Goal: Transaction & Acquisition: Download file/media

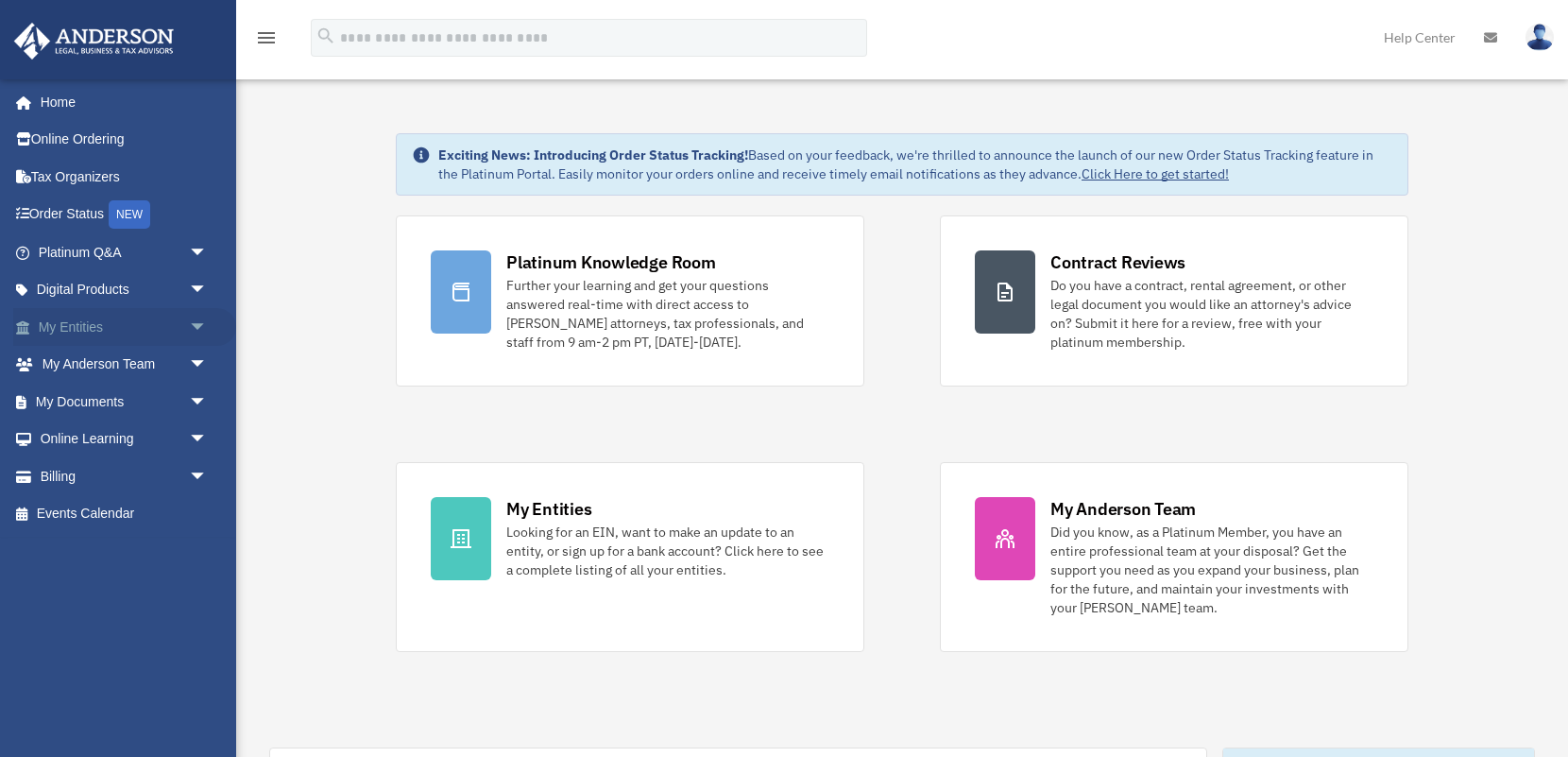
click at [114, 326] on link "My Entities arrow_drop_down" at bounding box center [125, 326] width 223 height 37
click at [179, 389] on link "My Documents arrow_drop_down" at bounding box center [125, 401] width 223 height 37
click at [205, 406] on span "arrow_drop_down" at bounding box center [207, 401] width 37 height 38
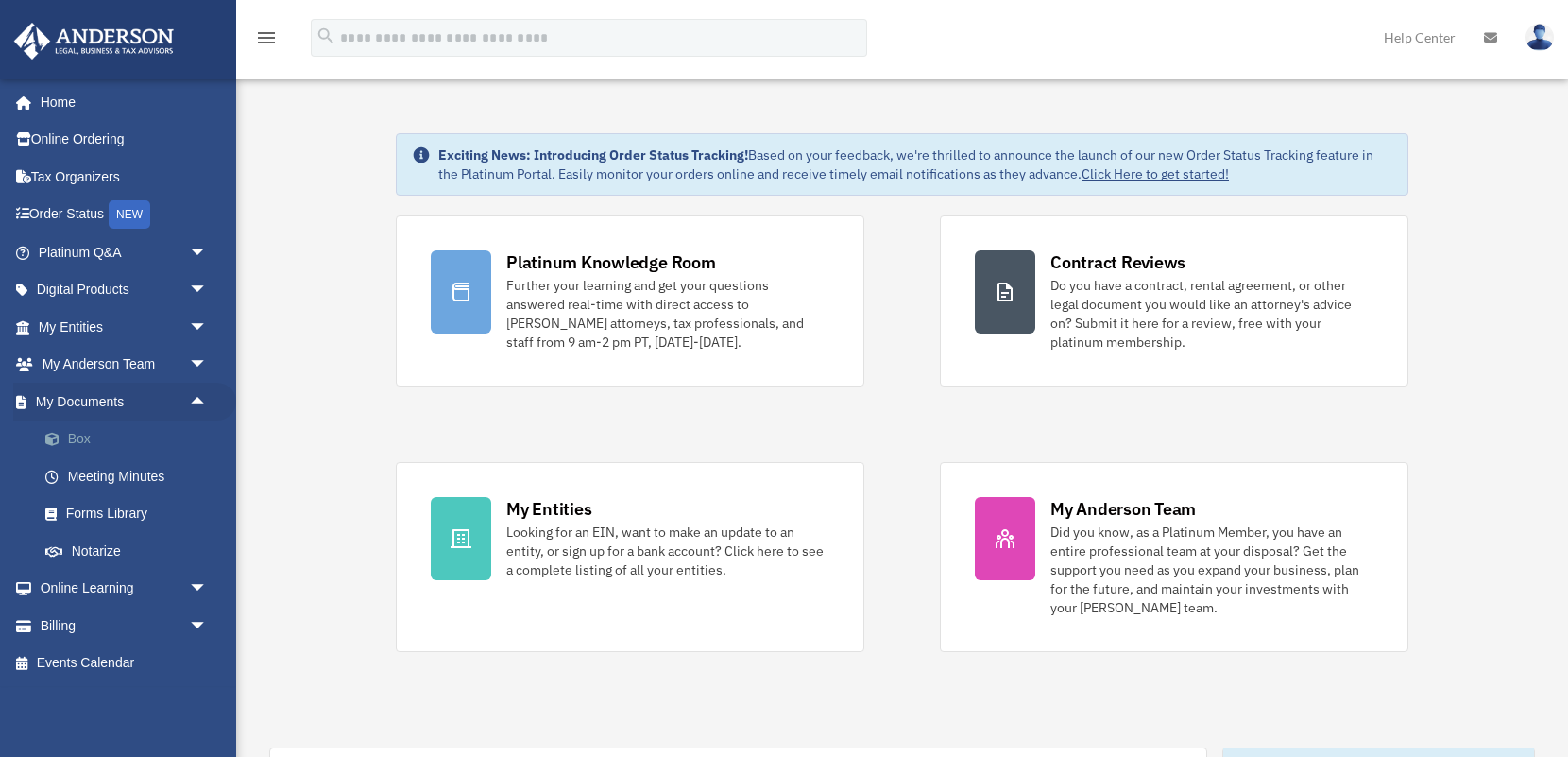
click at [67, 438] on link "Box" at bounding box center [131, 439] width 210 height 37
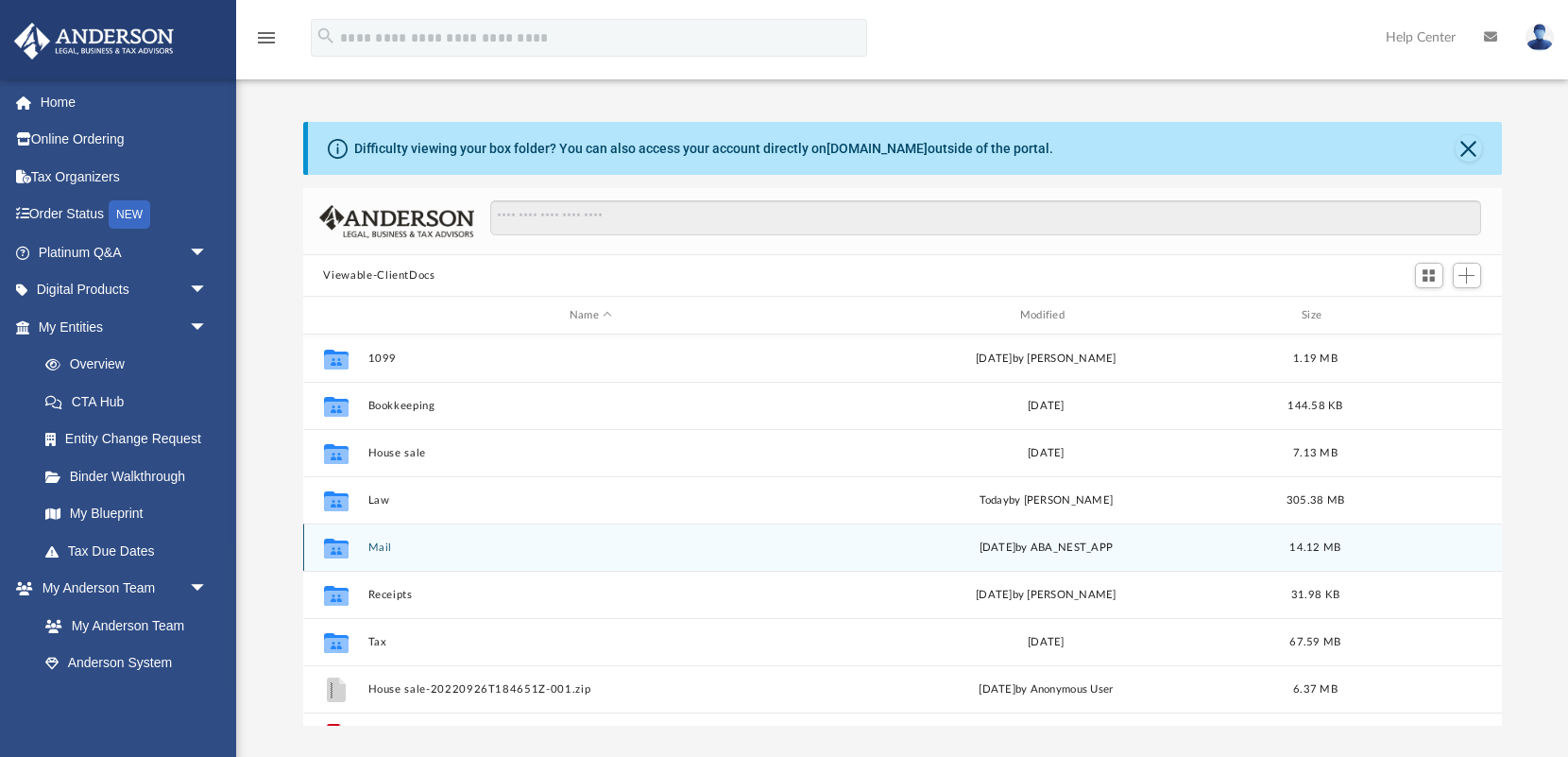
scroll to position [34, 0]
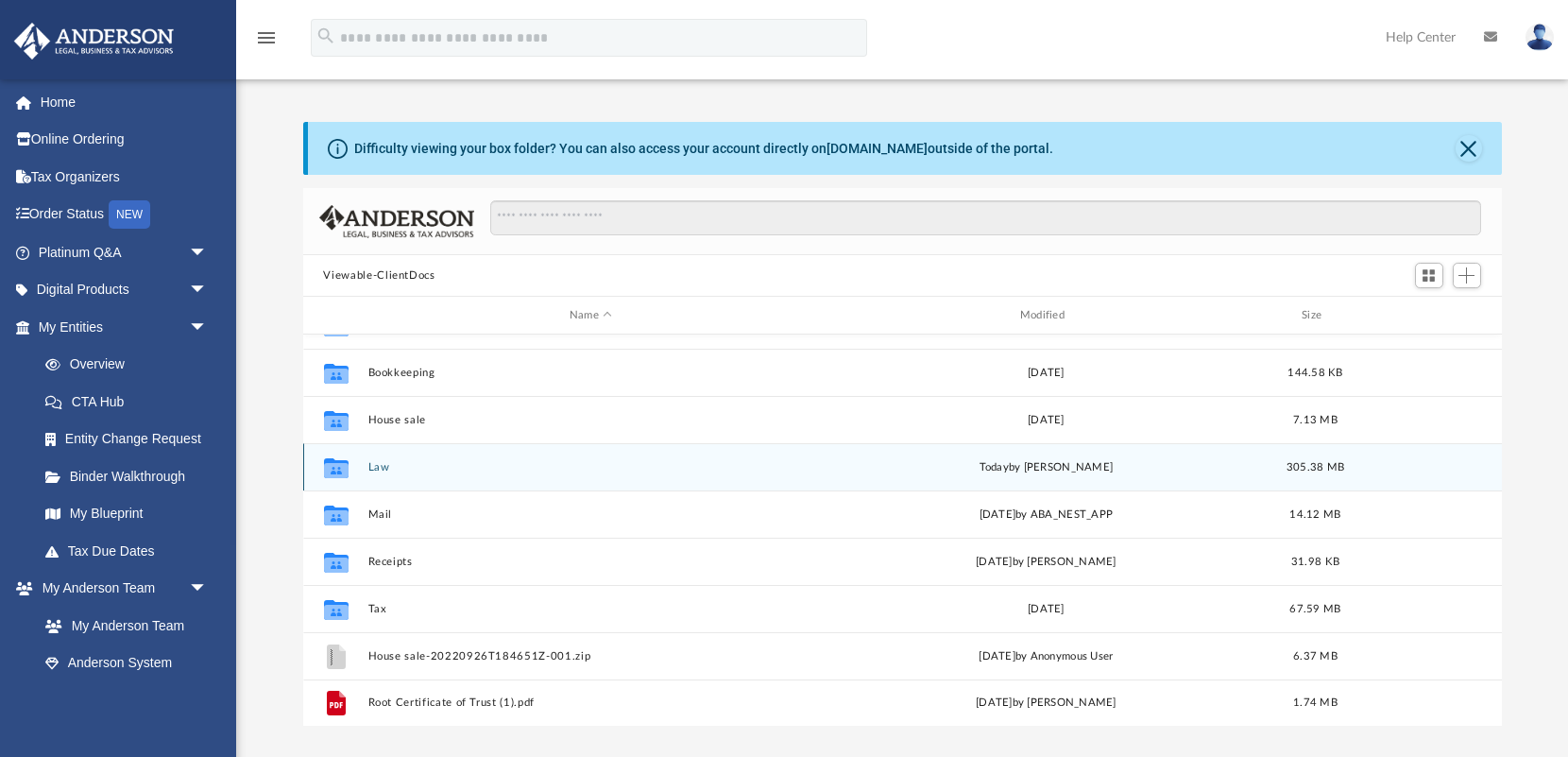
click at [381, 464] on button "Law" at bounding box center [590, 467] width 446 height 12
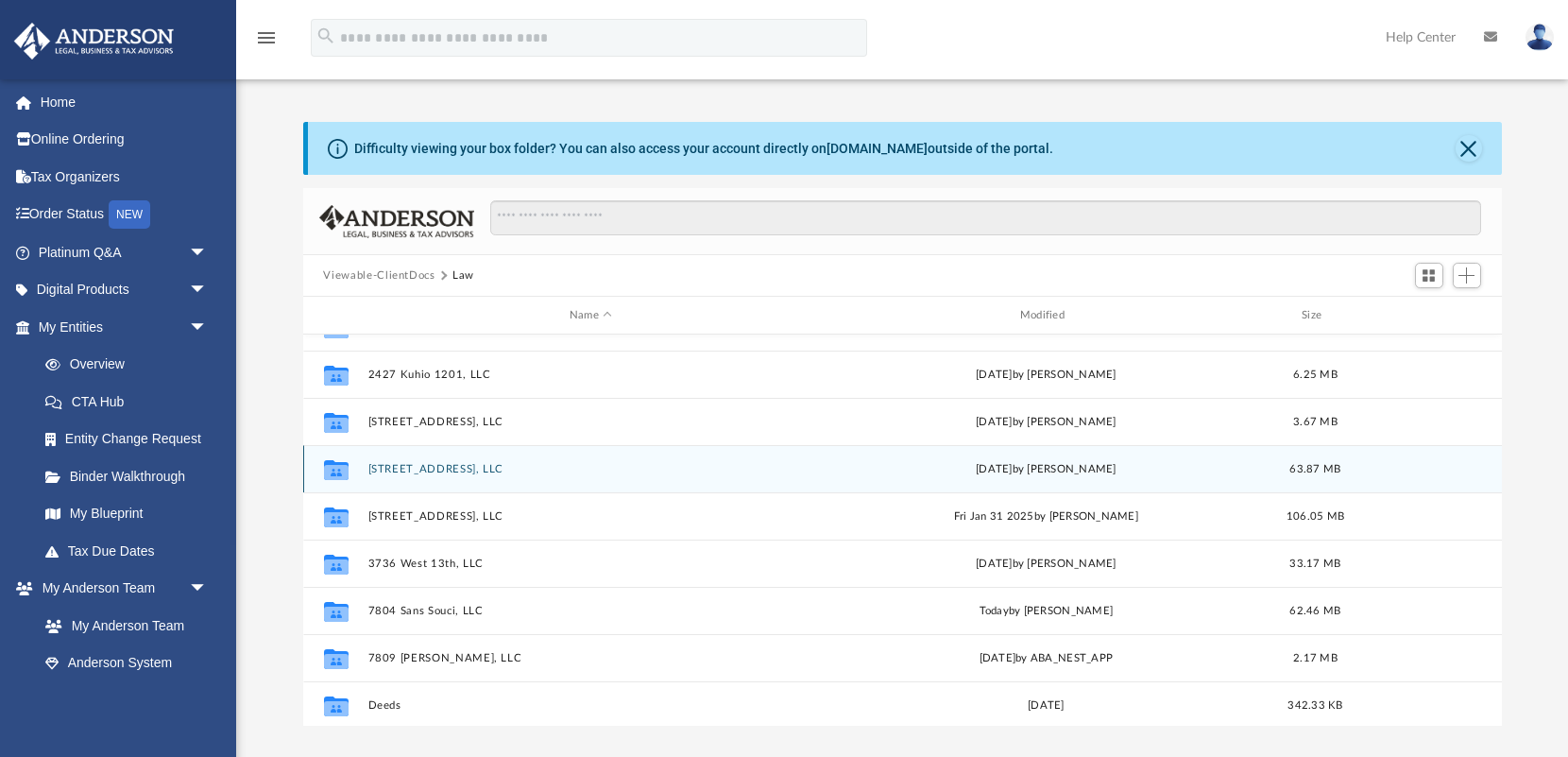
scroll to position [0, 0]
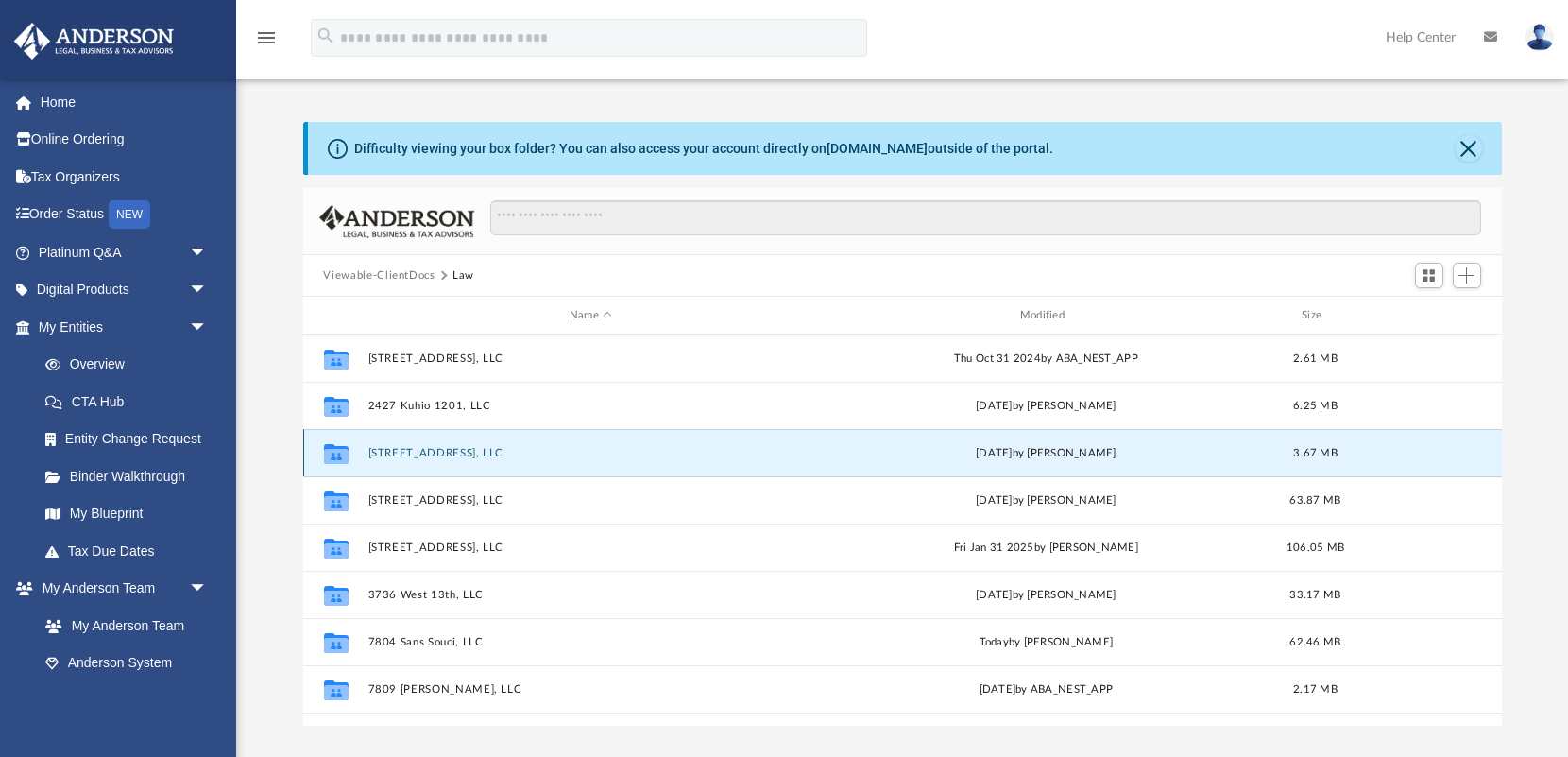
click at [431, 457] on button "2427 Kuhio Ave, LLC" at bounding box center [590, 452] width 446 height 12
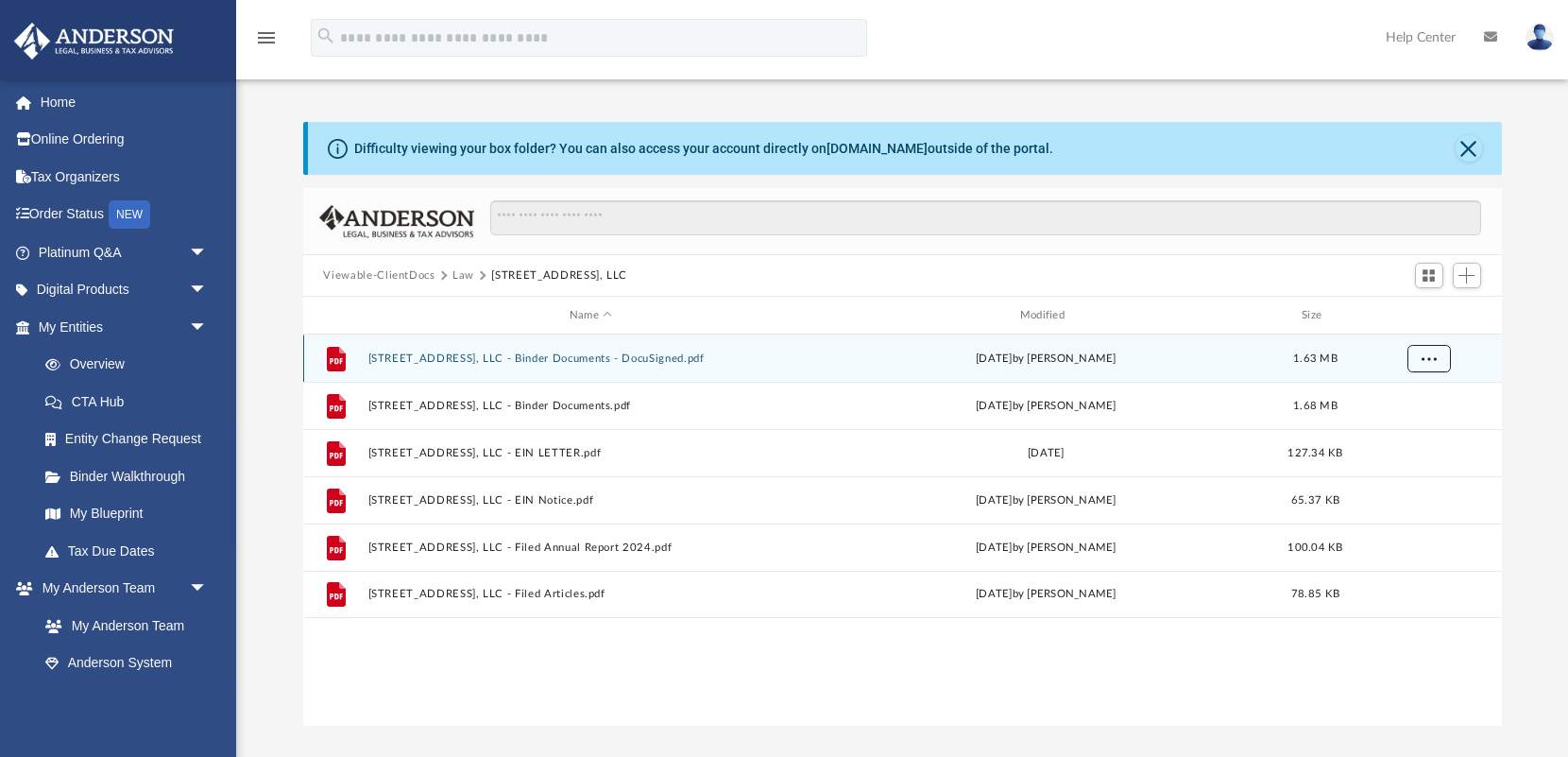
click at [1424, 360] on span "More options" at bounding box center [1428, 357] width 15 height 11
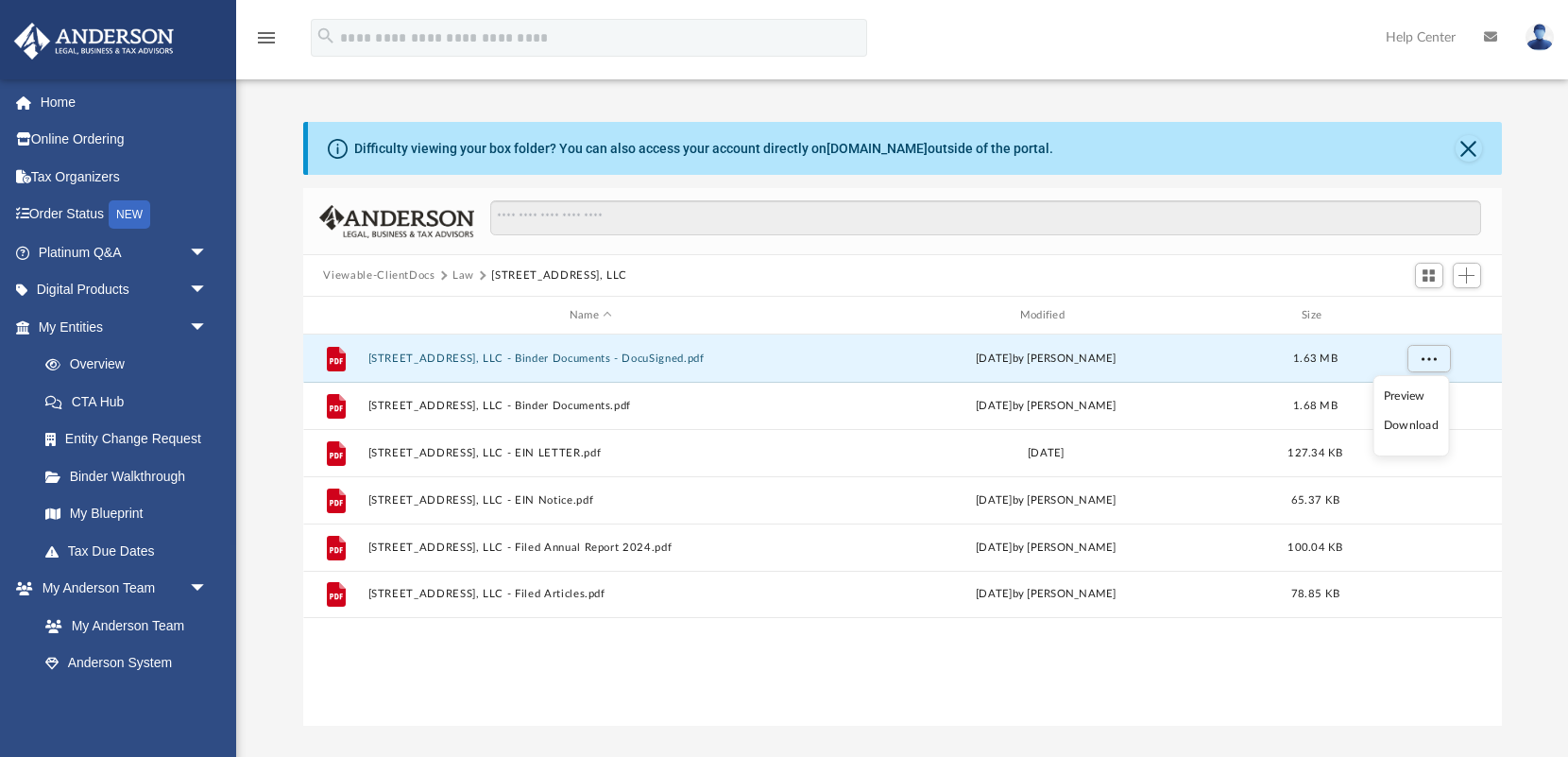
click at [1399, 428] on li "Download" at bounding box center [1410, 425] width 55 height 20
click at [459, 272] on button "Law" at bounding box center [463, 276] width 22 height 17
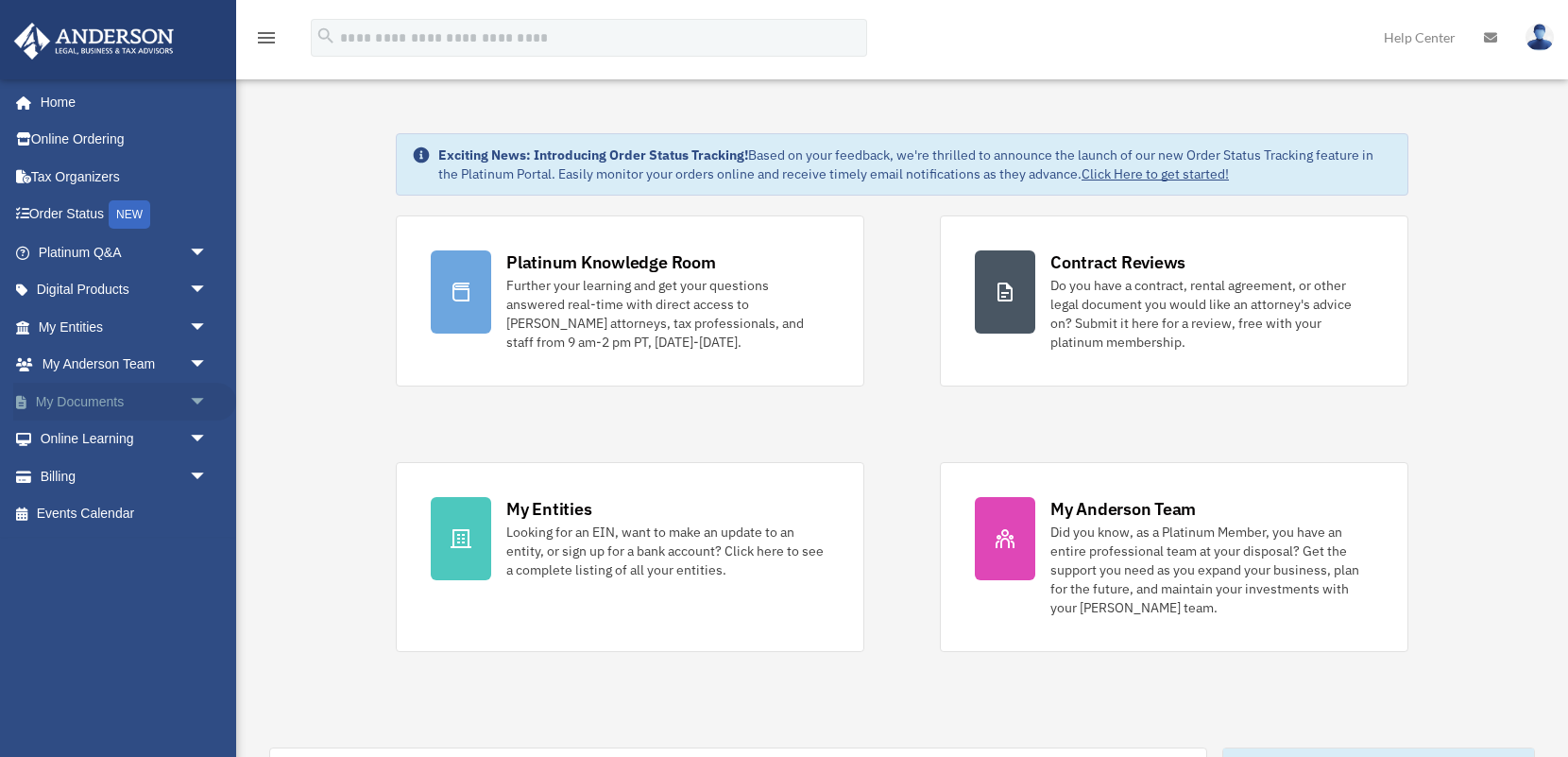
click at [171, 396] on link "My Documents arrow_drop_down" at bounding box center [125, 401] width 223 height 37
click at [193, 402] on span "arrow_drop_down" at bounding box center [207, 401] width 37 height 38
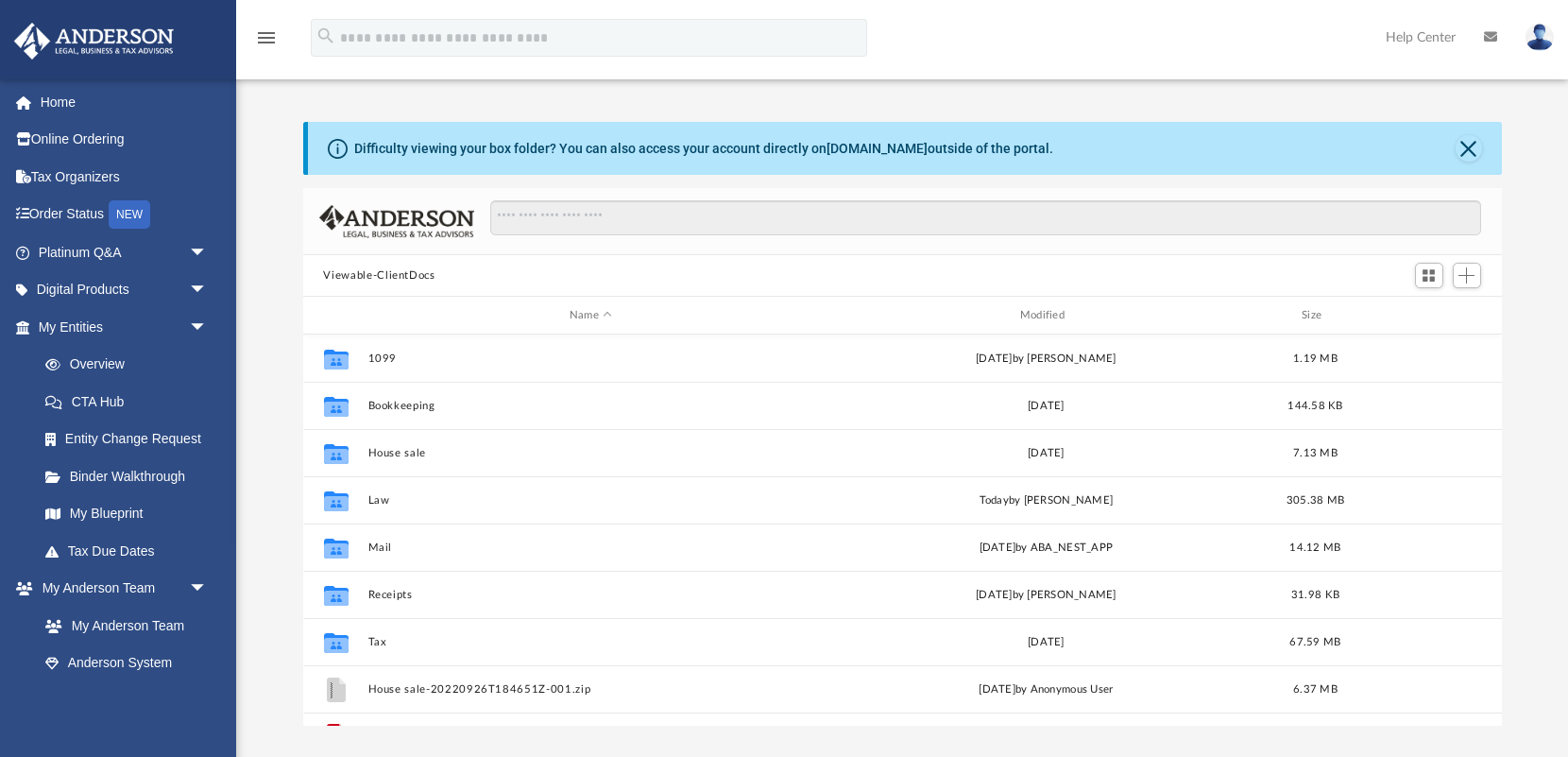
scroll to position [429, 1198]
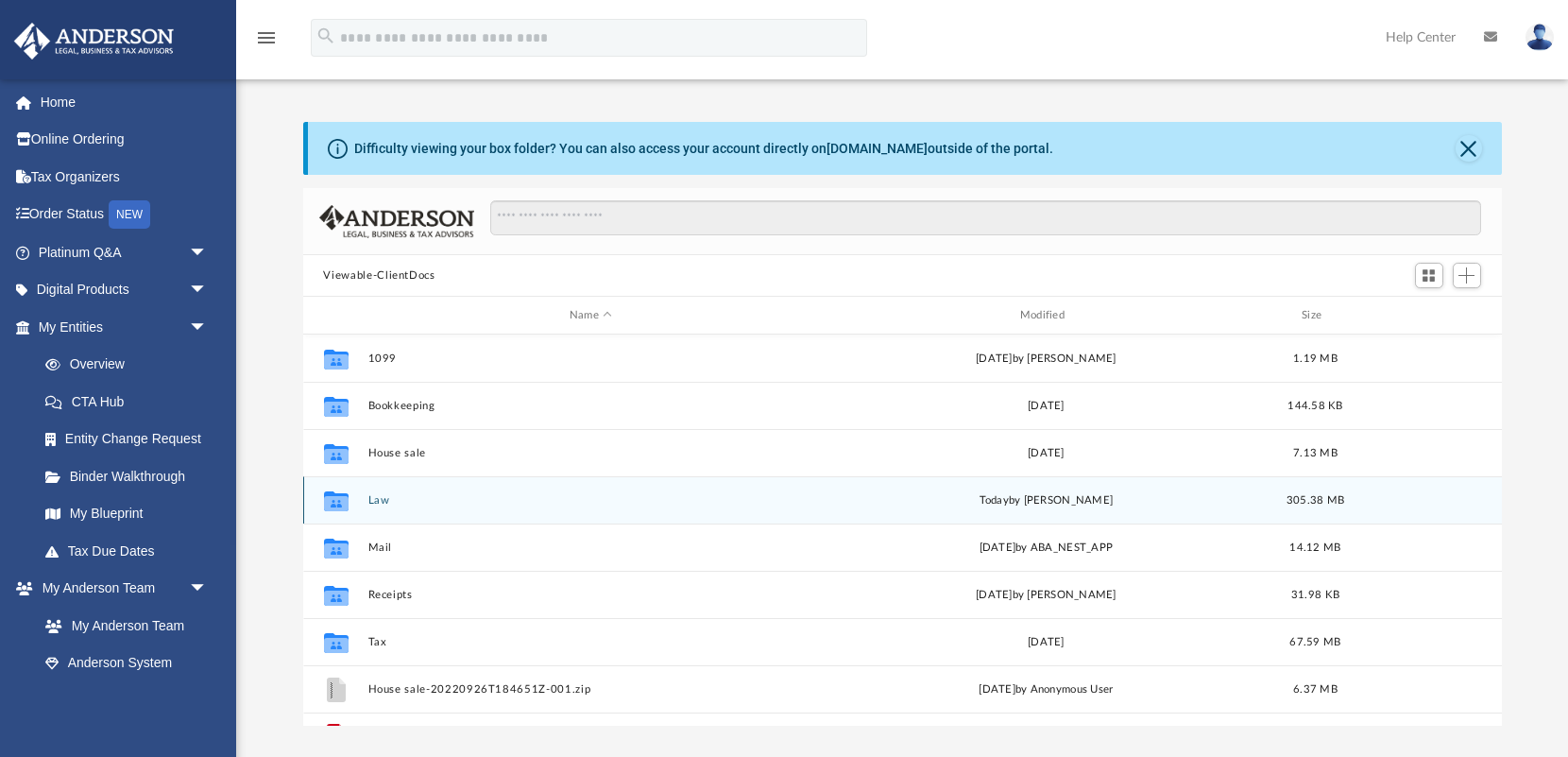
click at [377, 497] on button "Law" at bounding box center [590, 500] width 446 height 12
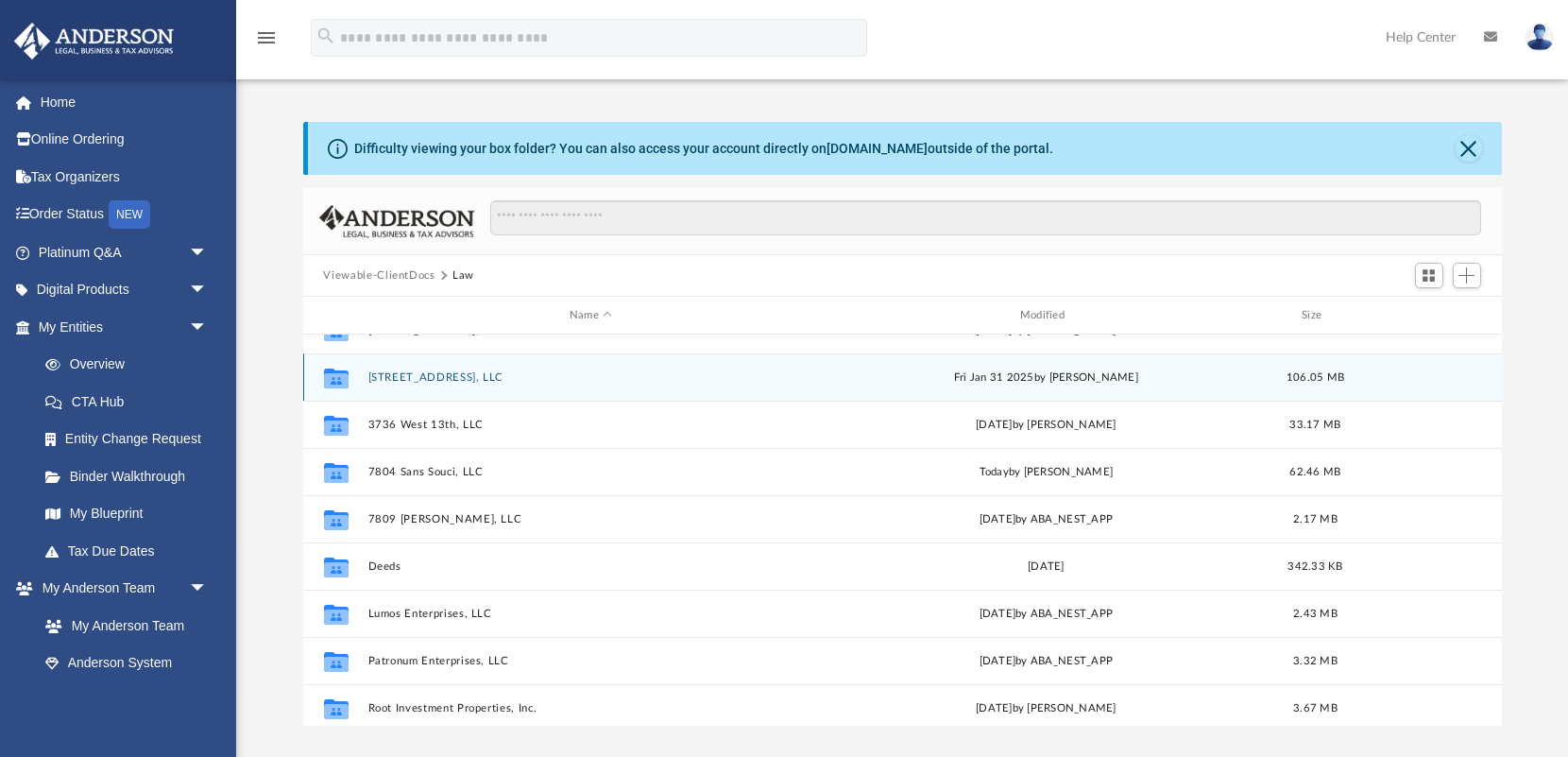
scroll to position [175, 0]
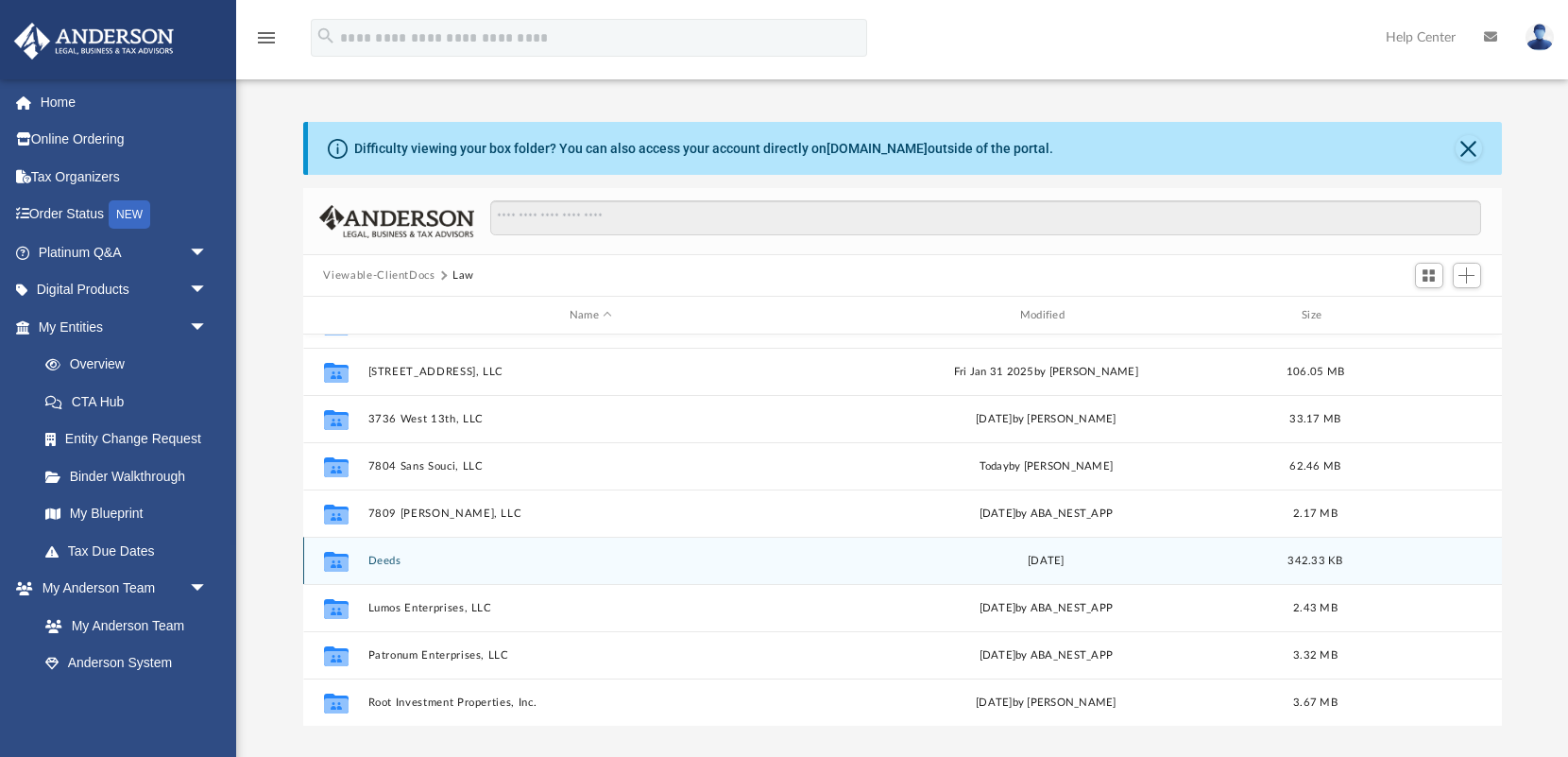
click at [381, 559] on button "Deeds" at bounding box center [590, 561] width 446 height 12
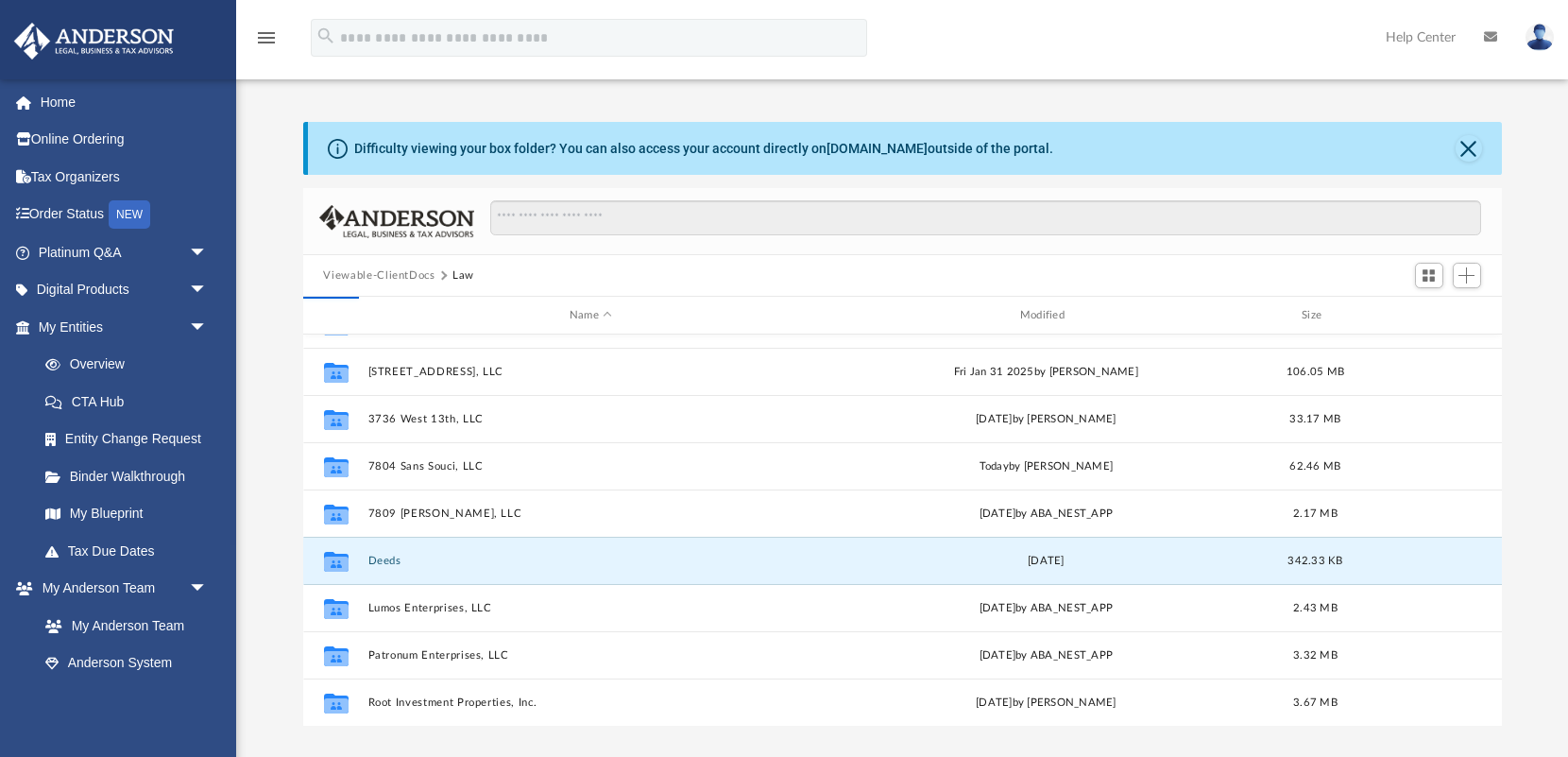
scroll to position [0, 0]
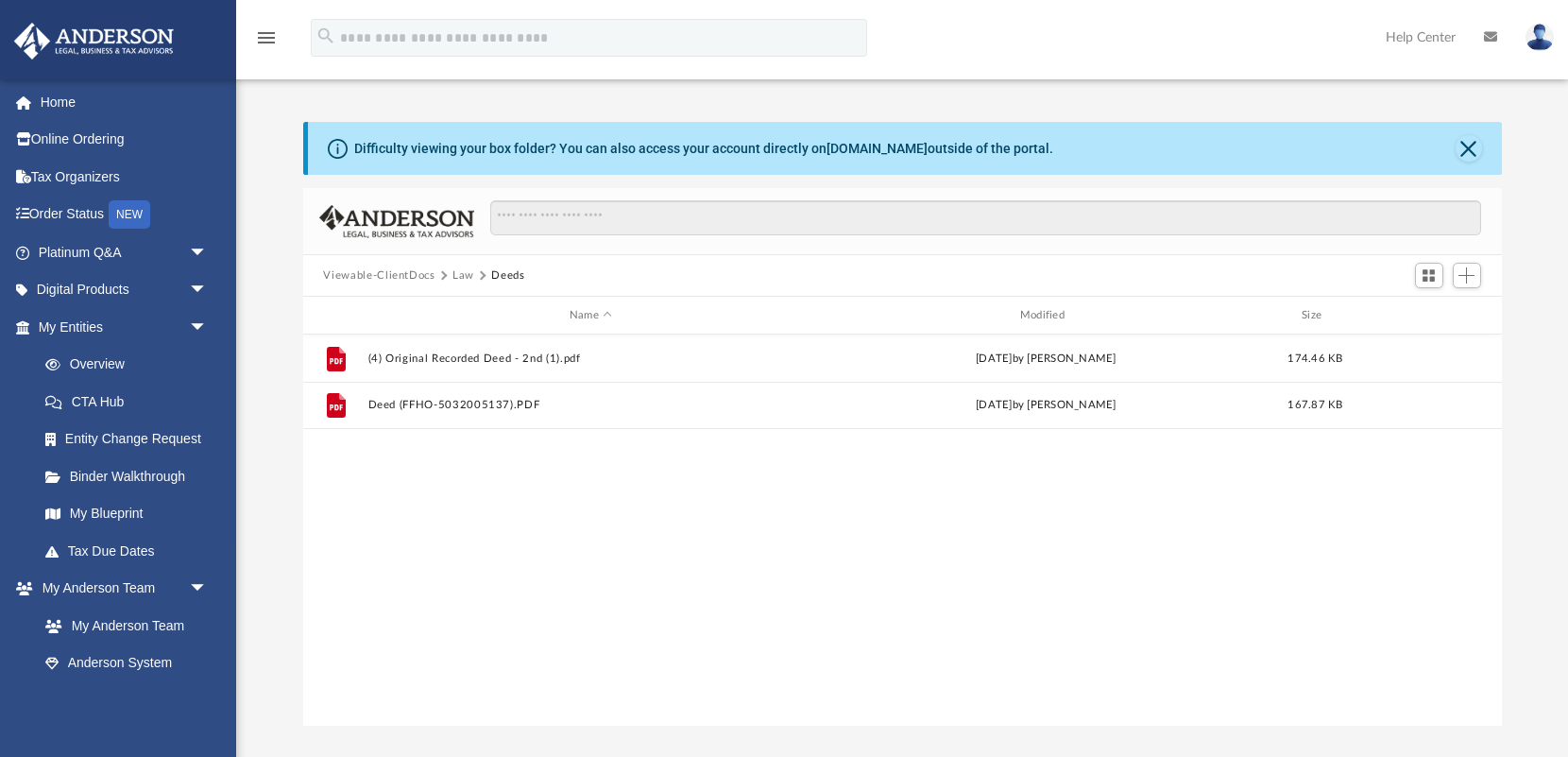
click at [461, 282] on button "Law" at bounding box center [463, 276] width 22 height 17
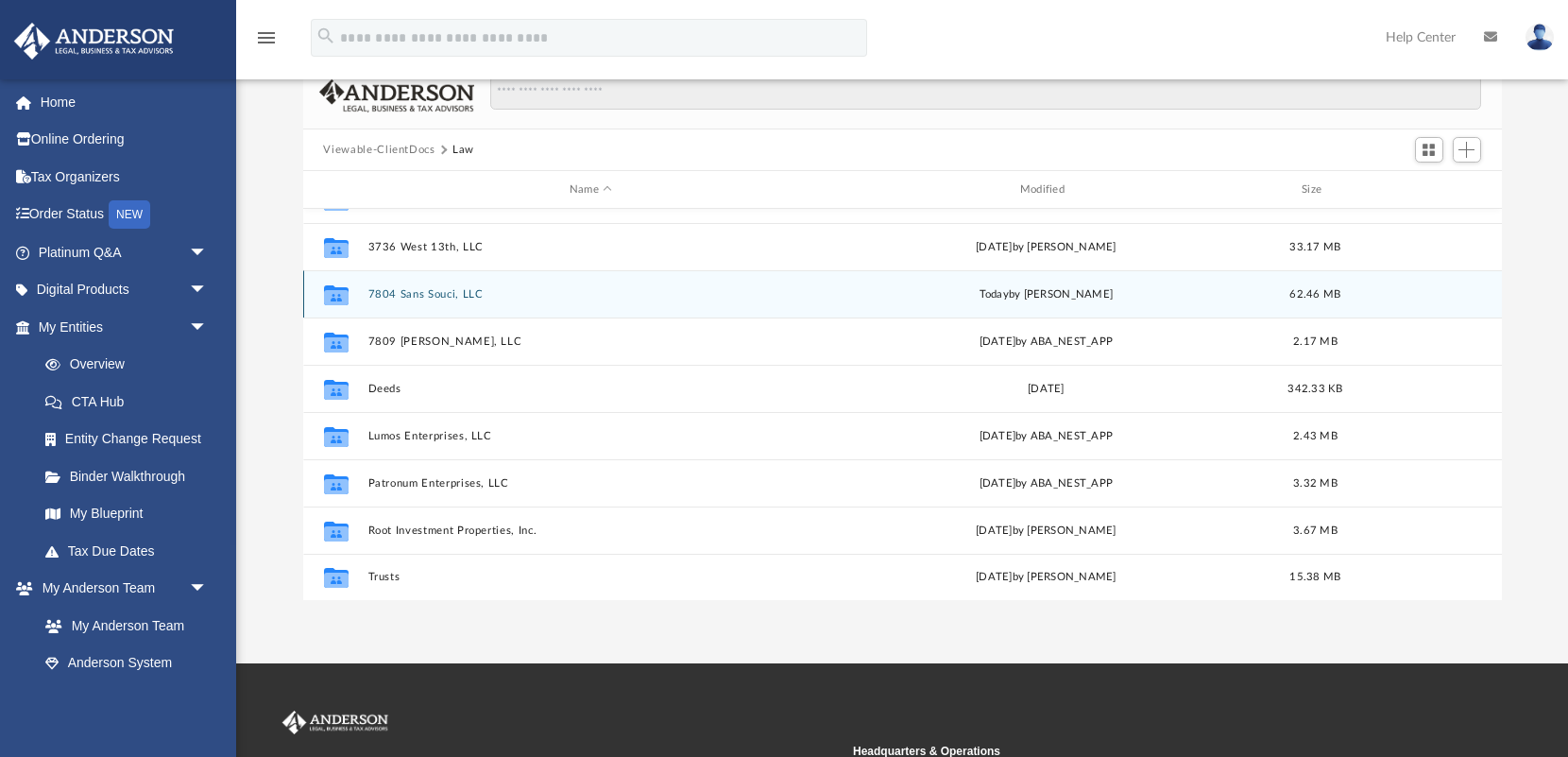
scroll to position [124, 0]
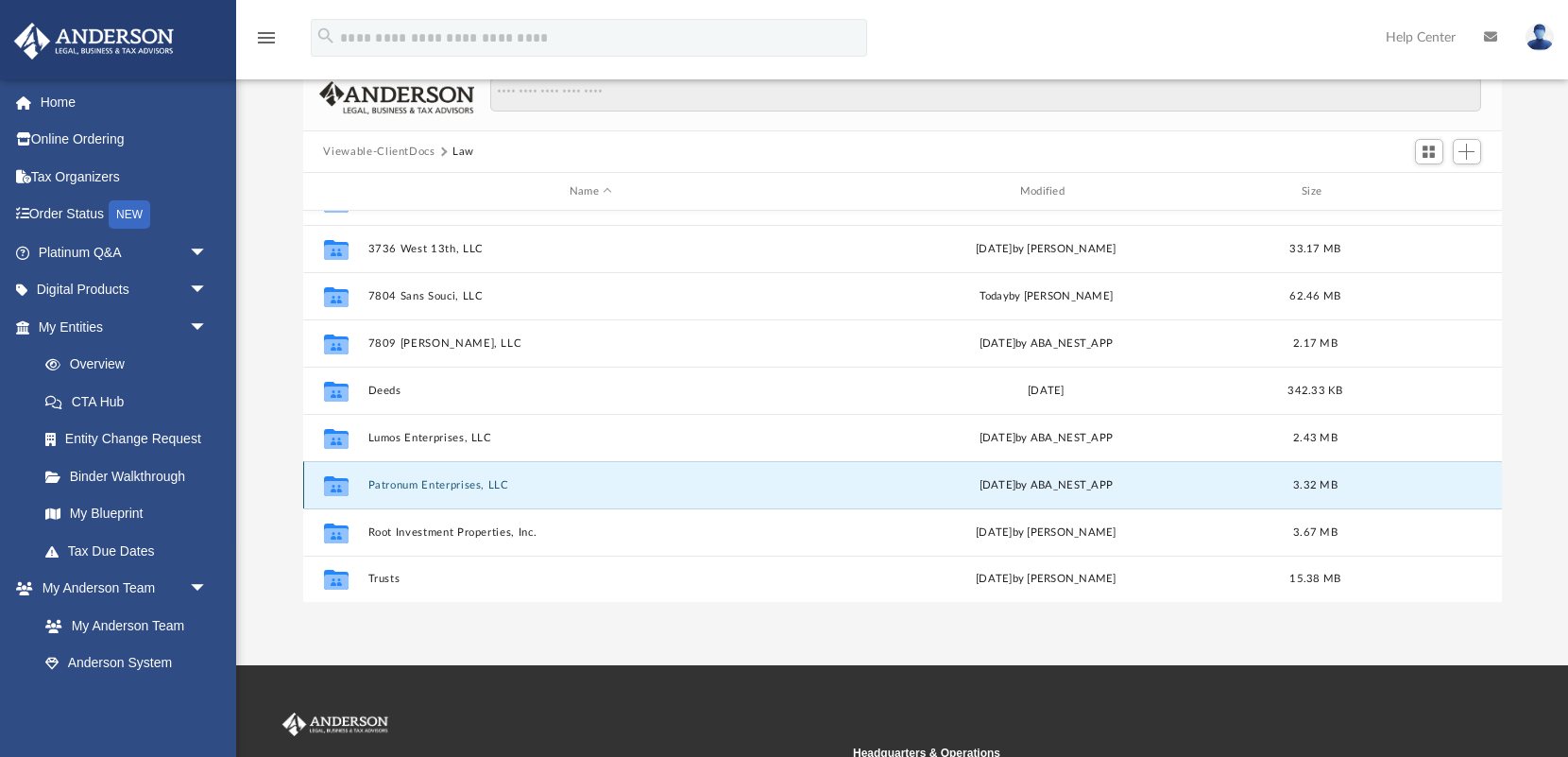
click at [489, 479] on button "Patronum Enterprises, LLC" at bounding box center [590, 485] width 446 height 12
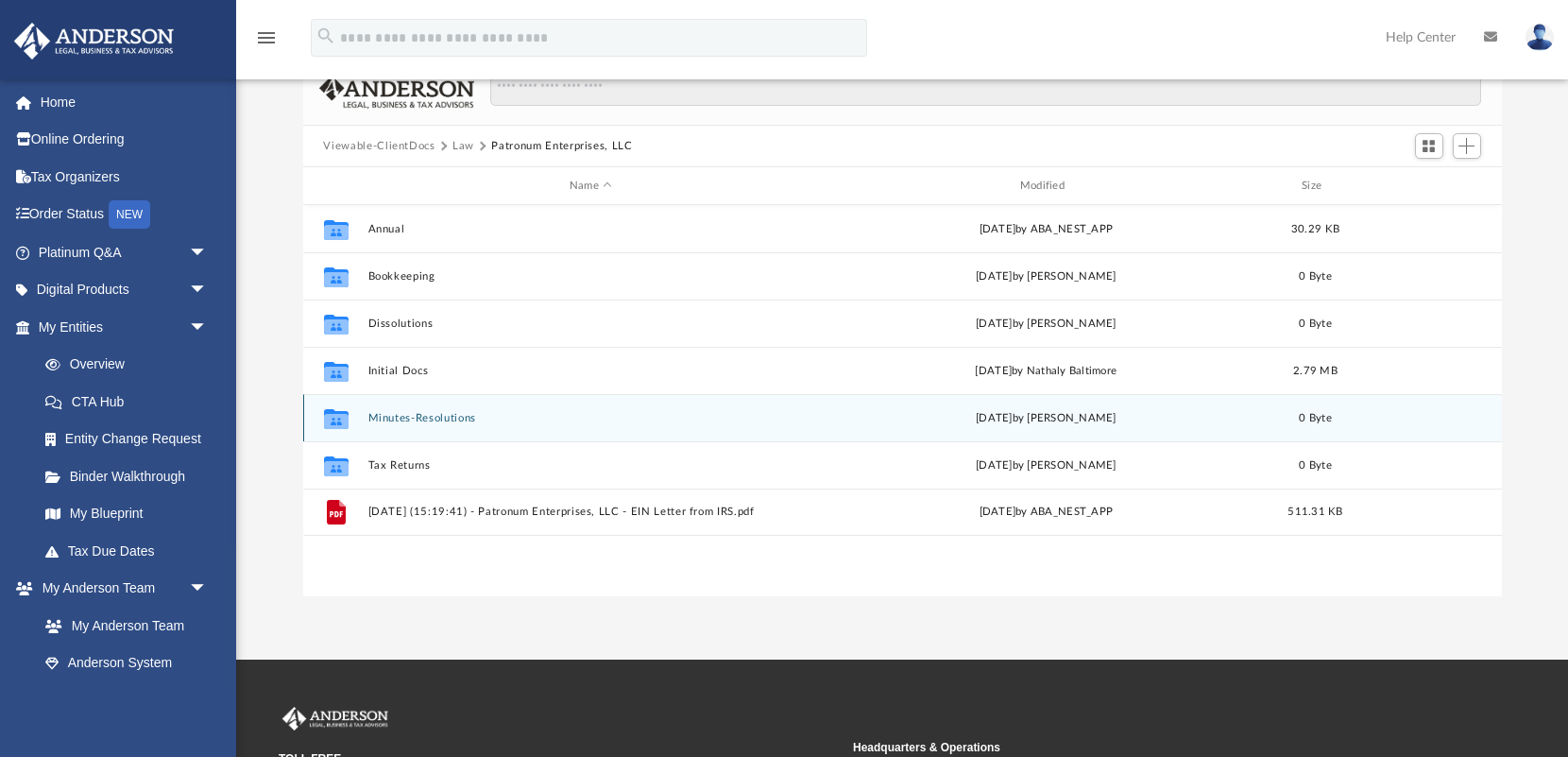
scroll to position [150, 0]
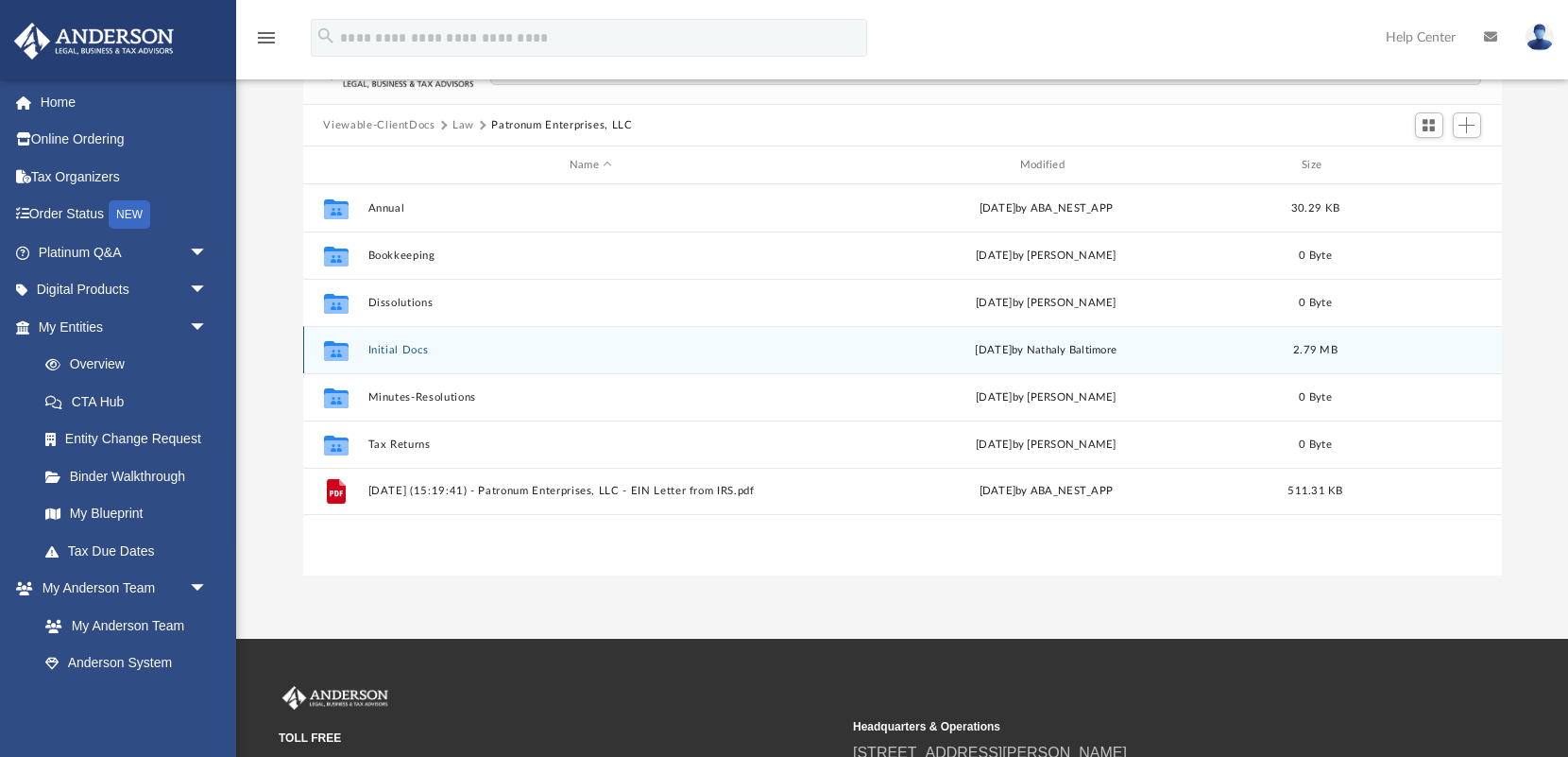
click at [387, 340] on div "Collaborated Folder Initial Docs [DATE] by Nathaly Baltimore 2.79 MB" at bounding box center [901, 349] width 1198 height 47
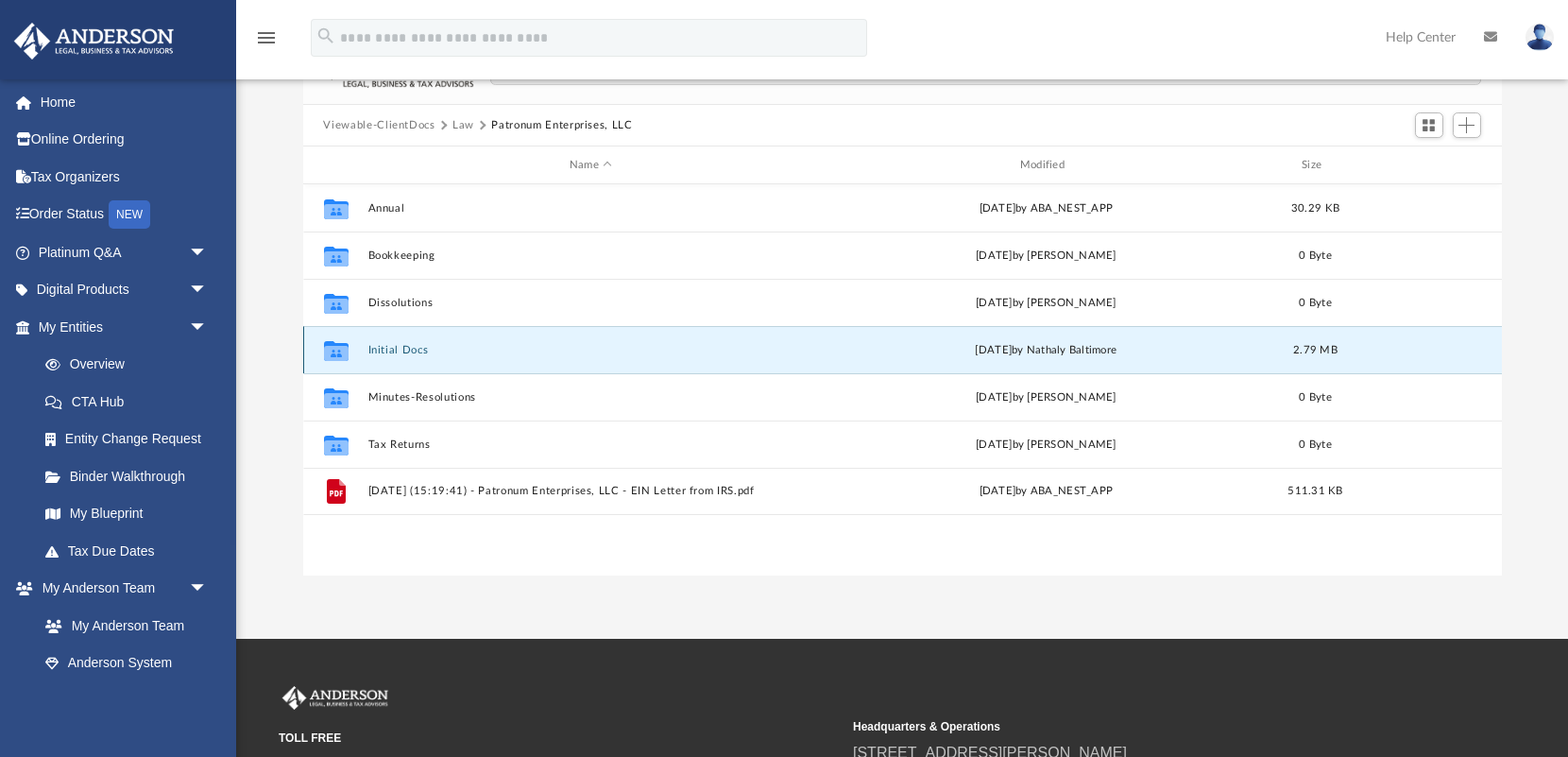
click at [396, 356] on div "Collaborated Folder Initial Docs [DATE] by Nathaly Baltimore 2.79 MB" at bounding box center [901, 349] width 1198 height 47
click at [392, 354] on button "Initial Docs" at bounding box center [590, 350] width 446 height 12
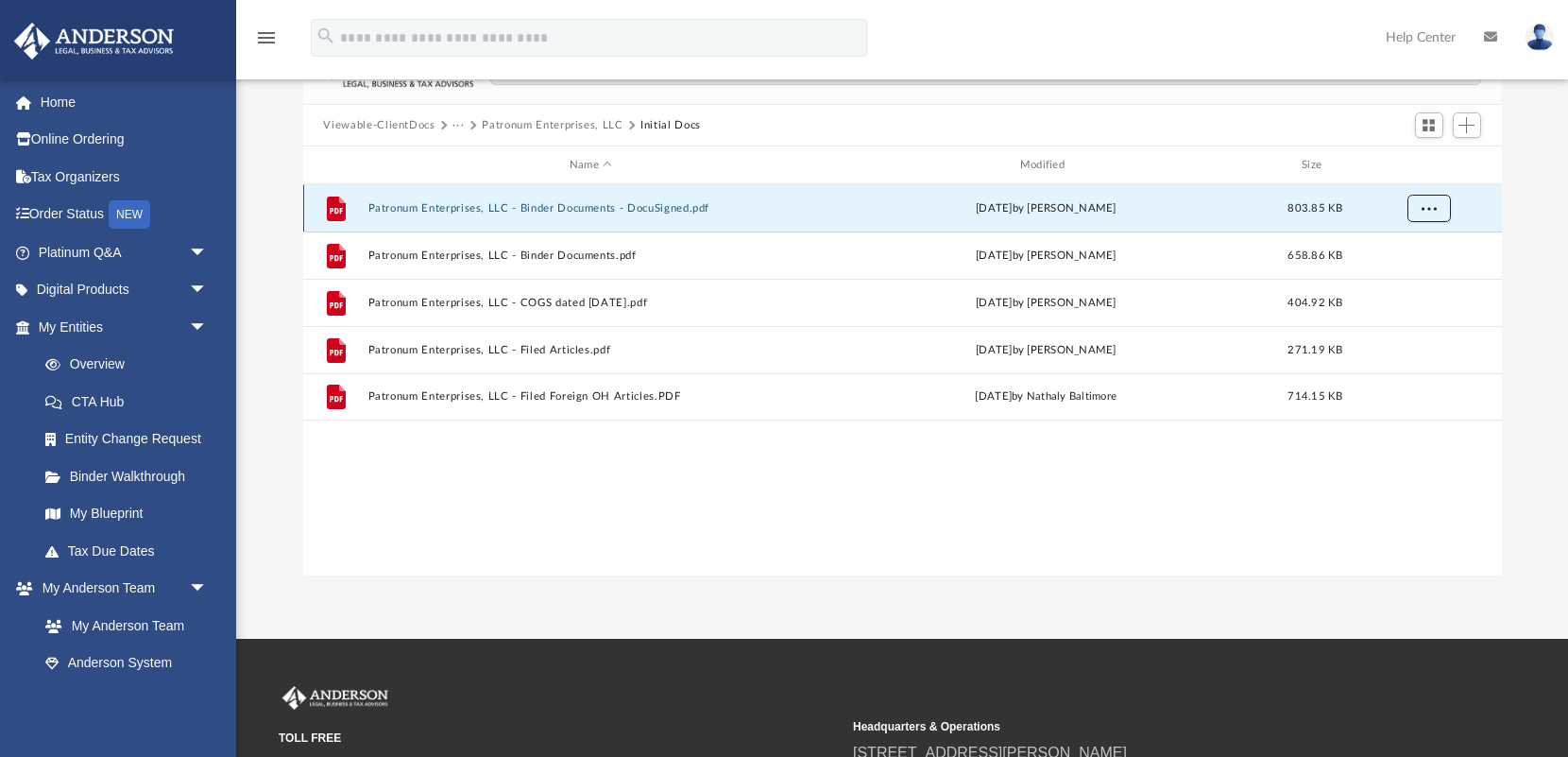
click at [1426, 209] on span "More options" at bounding box center [1428, 207] width 15 height 11
click at [1409, 280] on li "Download" at bounding box center [1410, 275] width 55 height 20
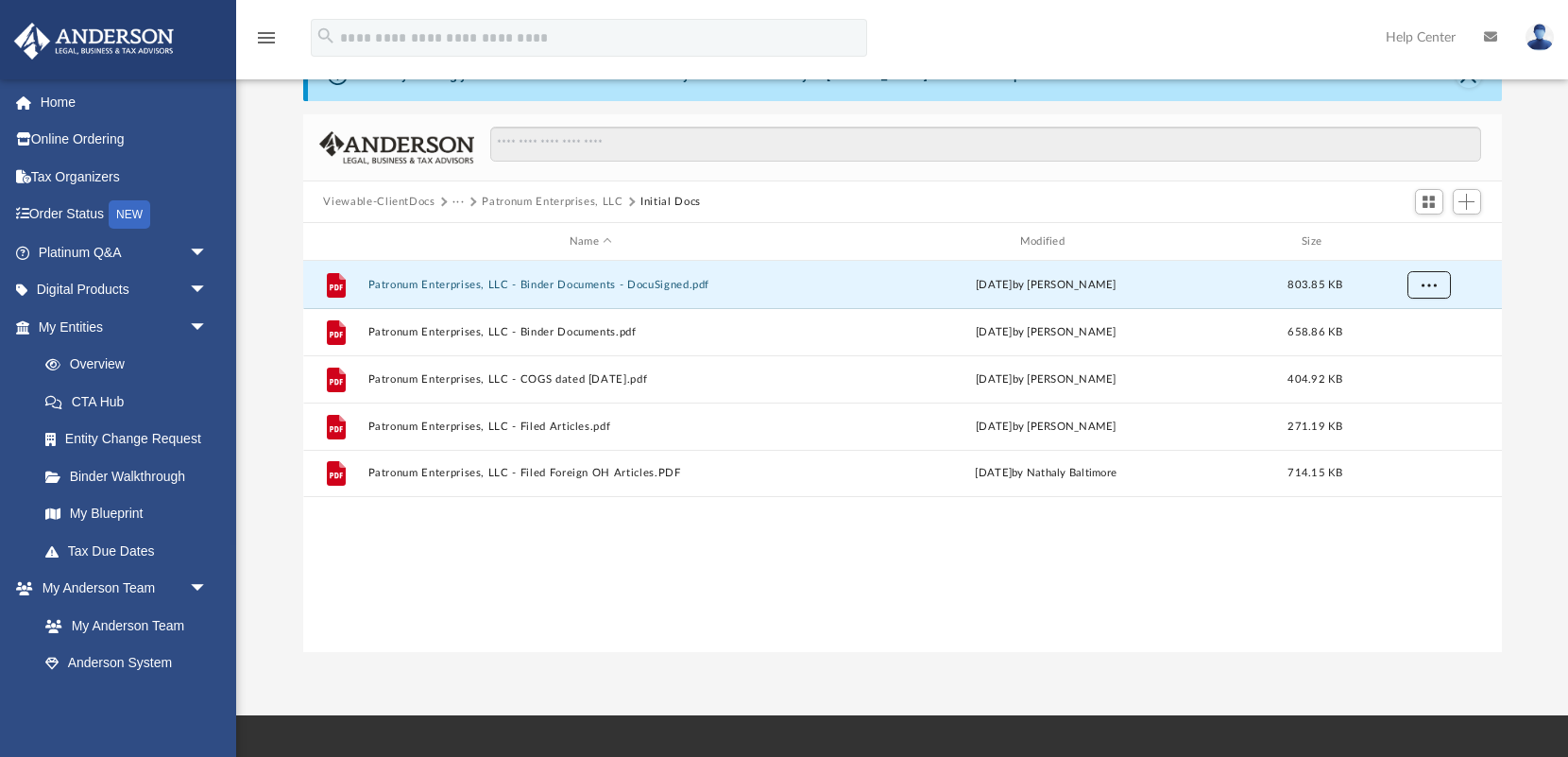
scroll to position [69, 0]
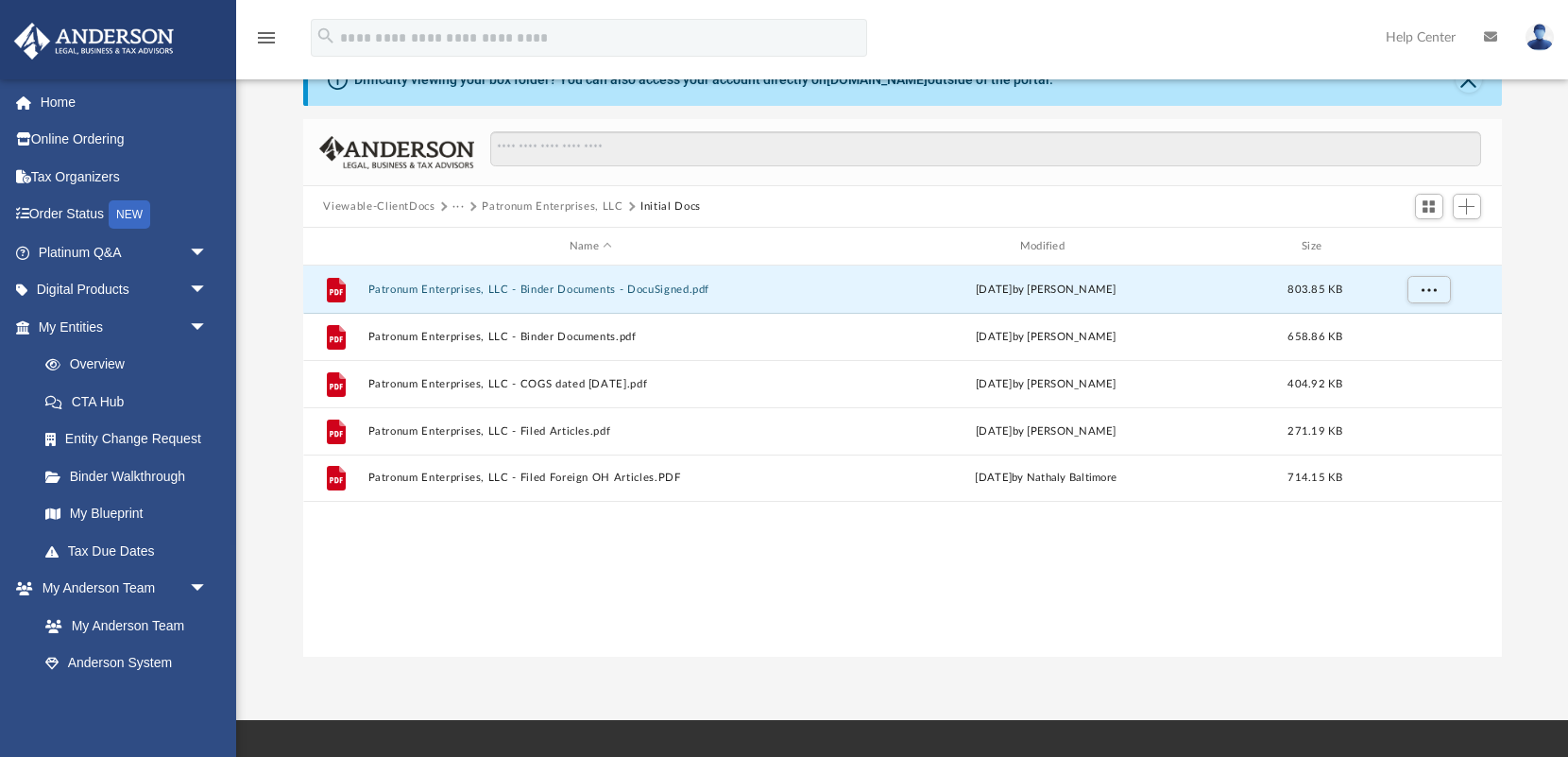
click at [547, 205] on button "Patronum Enterprises, LLC" at bounding box center [552, 207] width 141 height 17
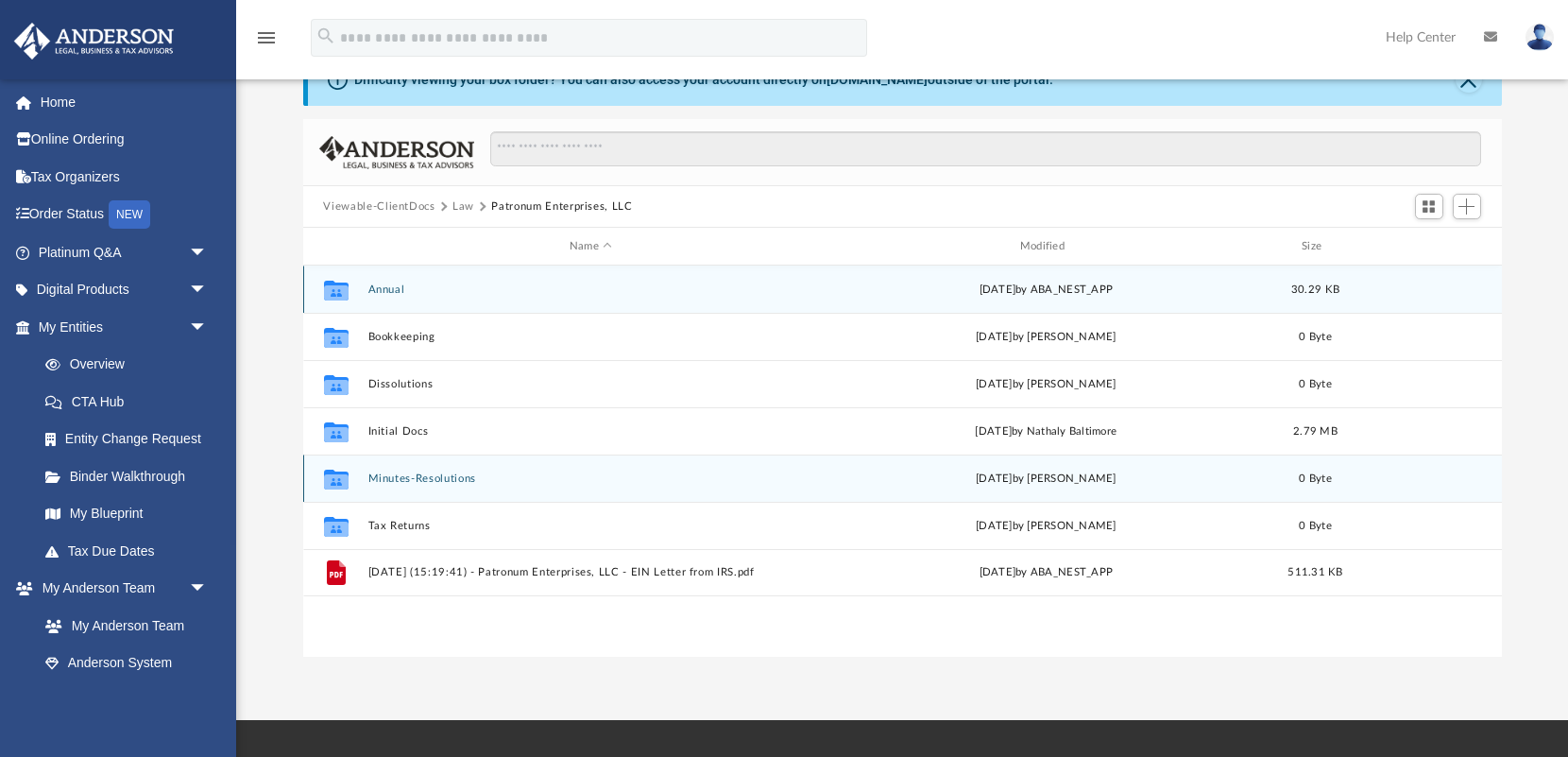
scroll to position [0, 0]
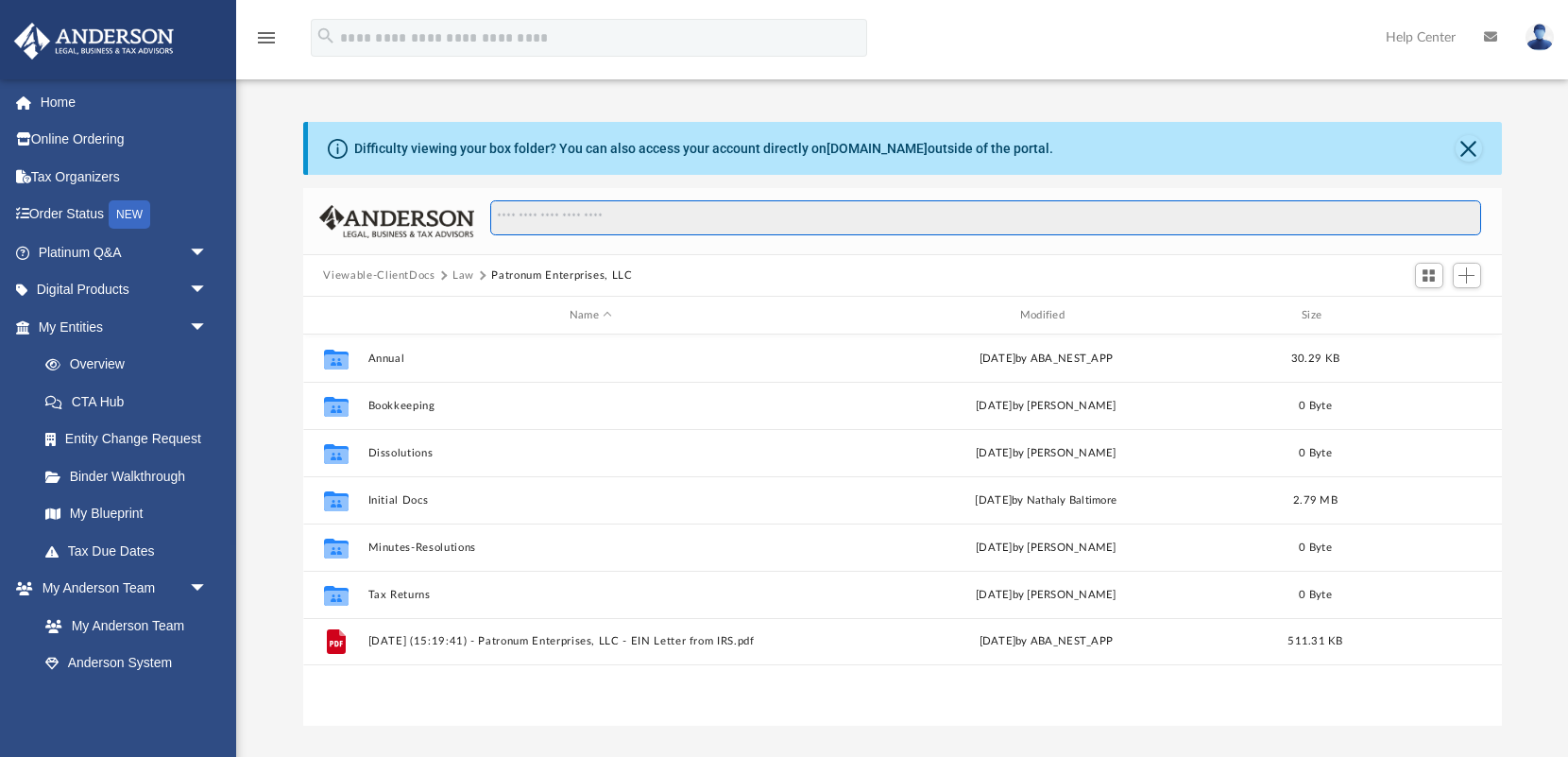
click at [587, 227] on input "Search files and folders" at bounding box center [985, 218] width 989 height 35
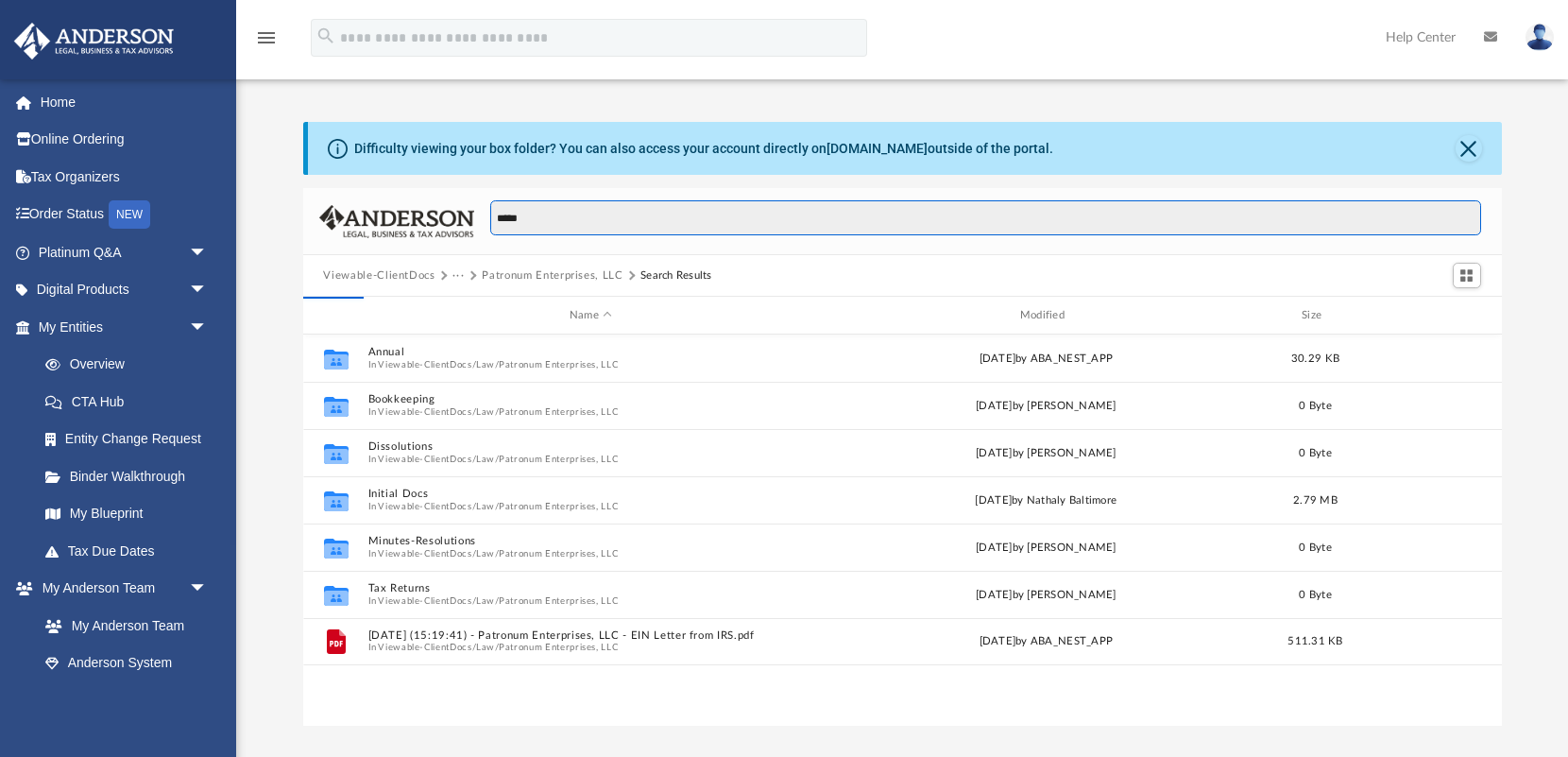
type input "*****"
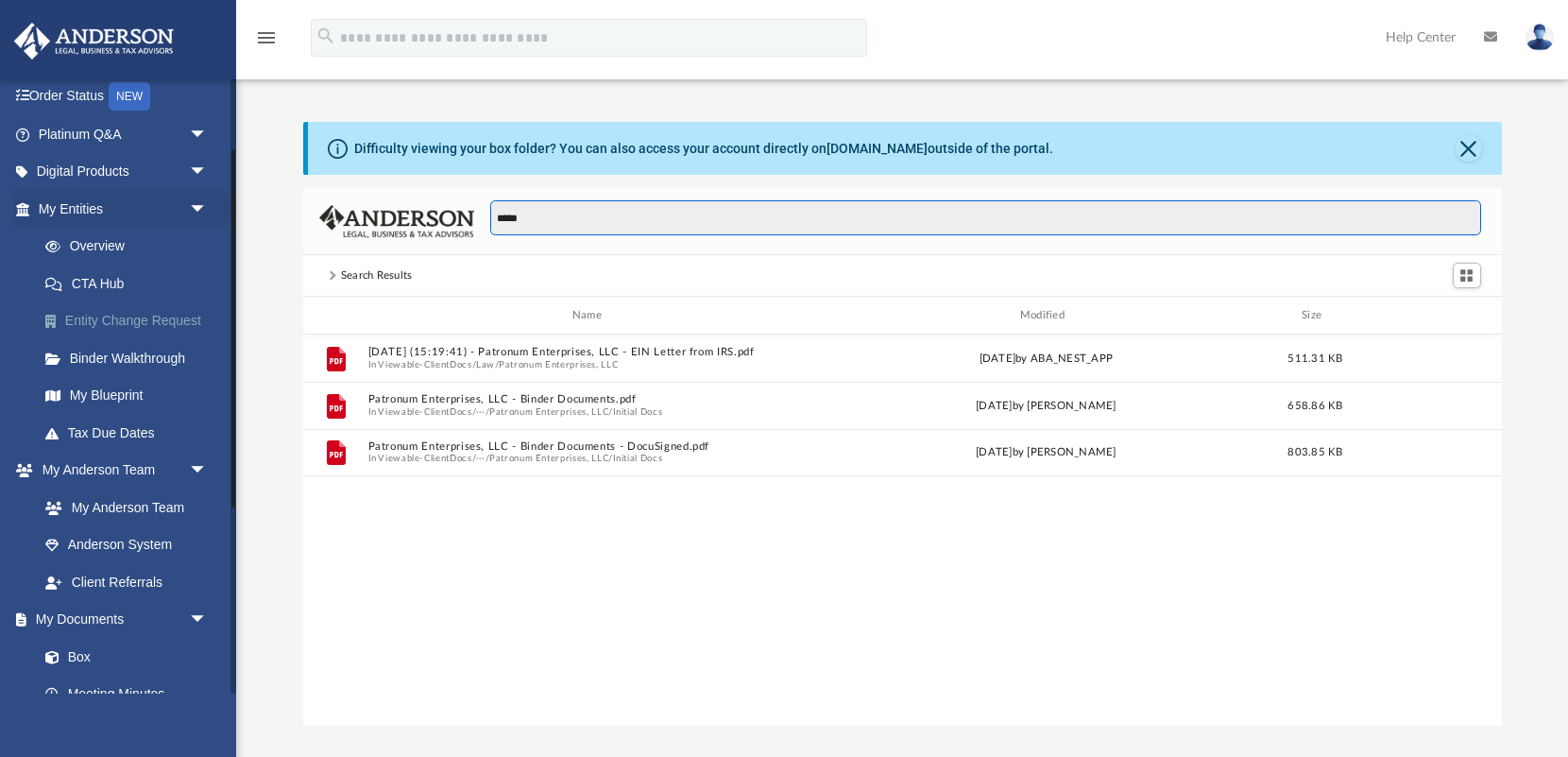
scroll to position [152, 0]
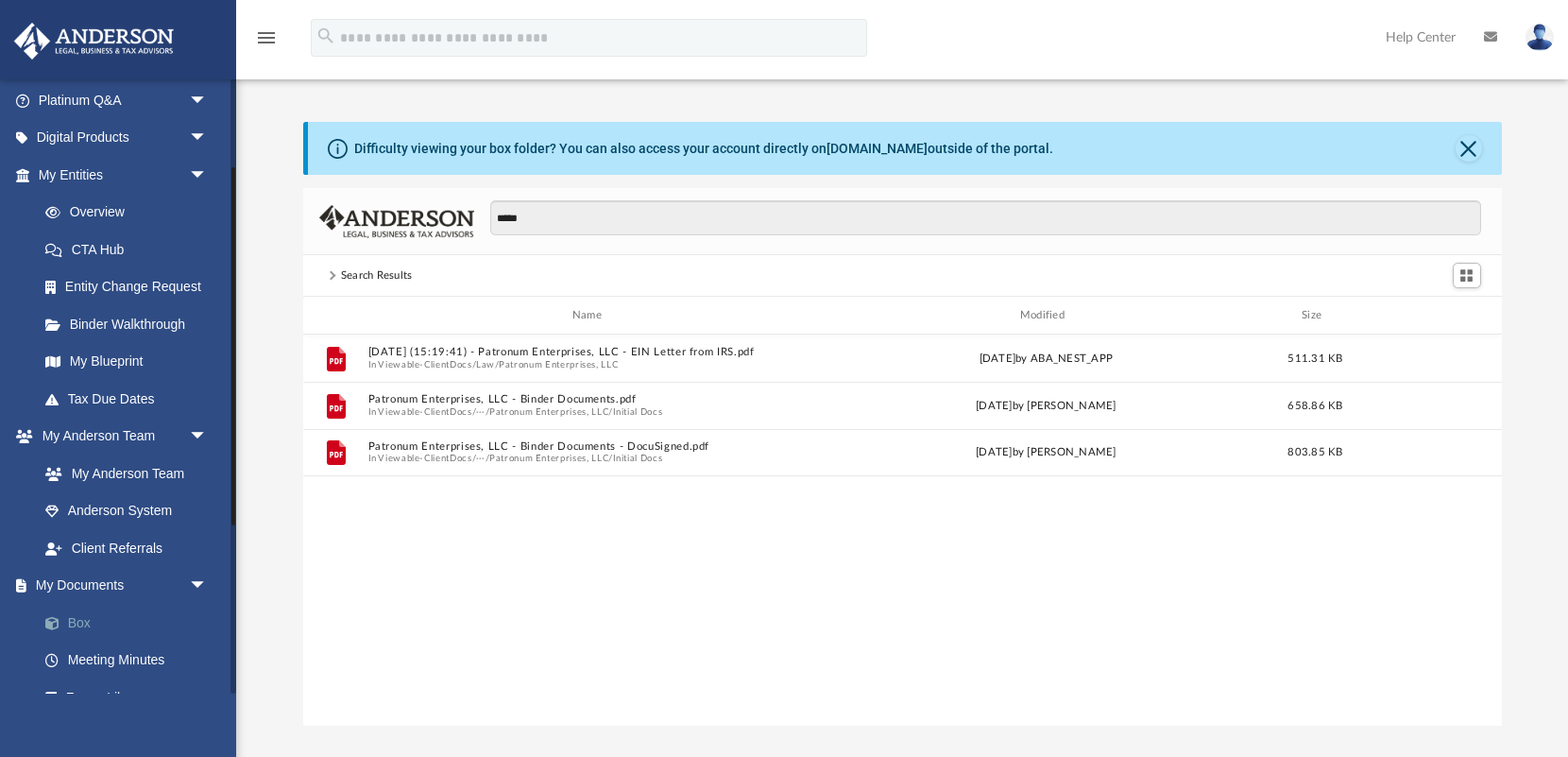
click at [78, 616] on link "Box" at bounding box center [131, 622] width 210 height 37
click at [79, 621] on link "Box" at bounding box center [131, 622] width 210 height 37
click at [79, 629] on link "Box" at bounding box center [131, 622] width 210 height 37
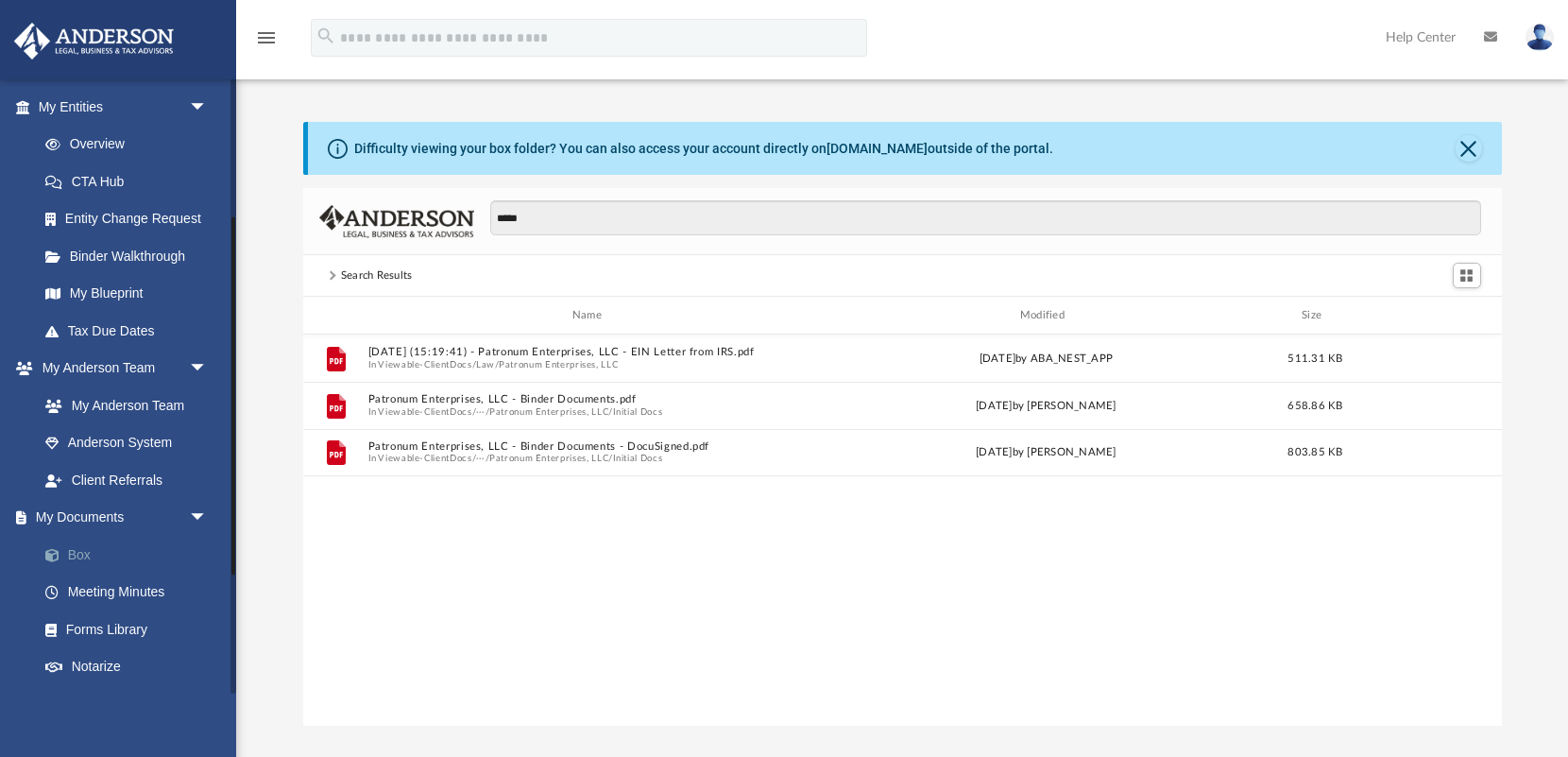
scroll to position [239, 0]
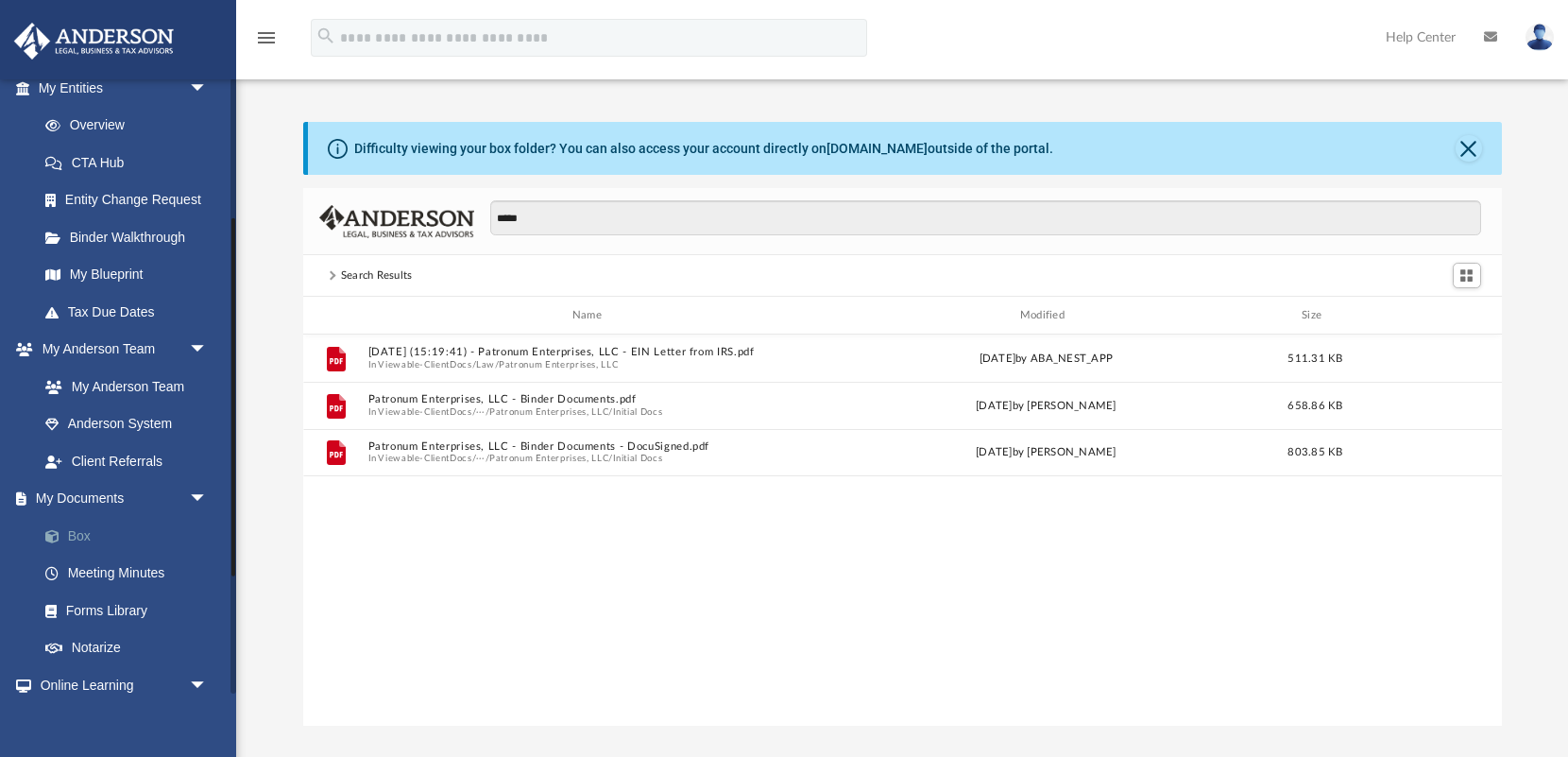
click at [75, 525] on link "Box" at bounding box center [131, 535] width 210 height 37
click at [101, 488] on link "My Documents arrow_drop_down" at bounding box center [125, 498] width 223 height 37
click at [80, 538] on link "Box" at bounding box center [131, 535] width 210 height 37
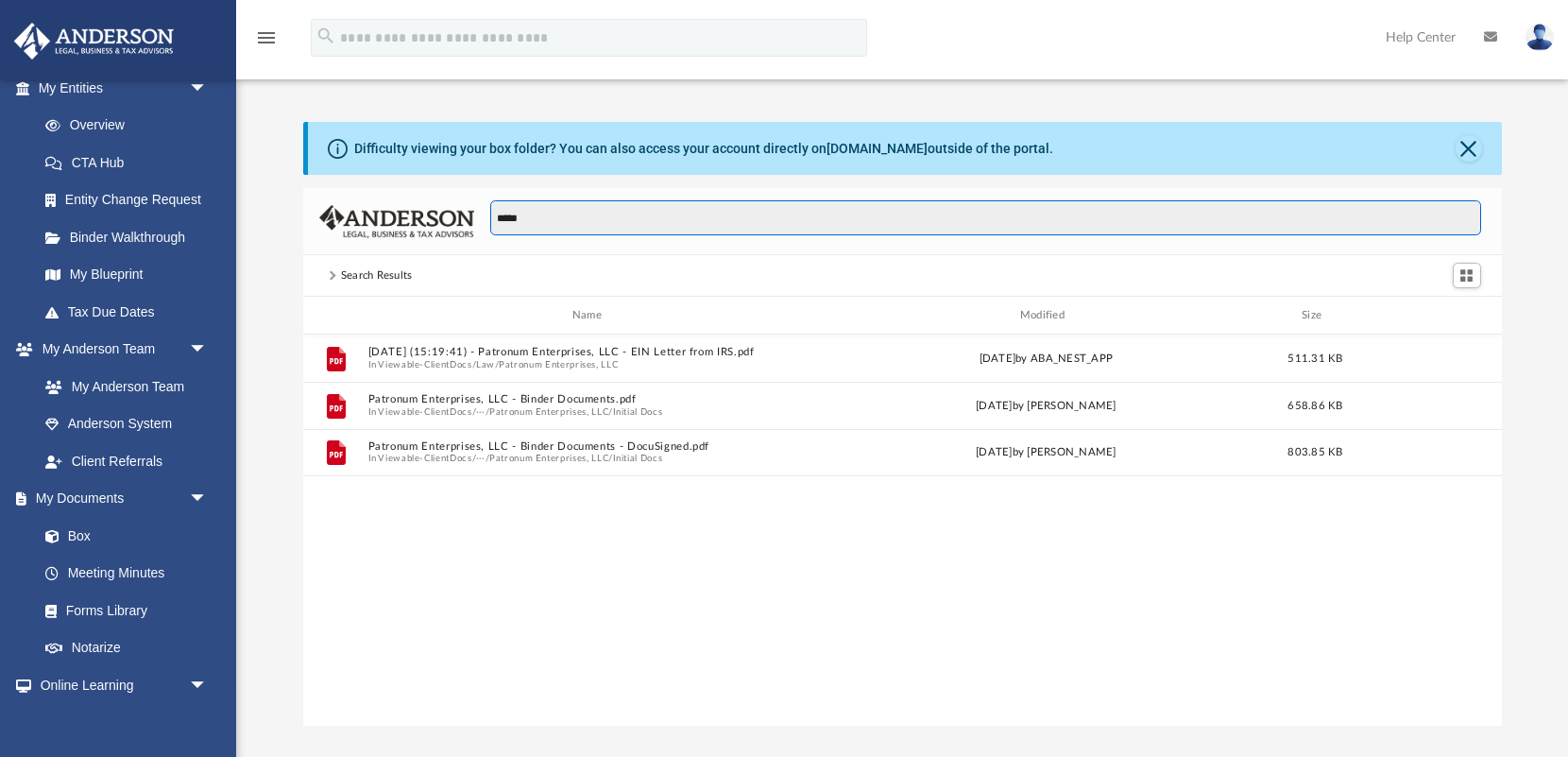
drag, startPoint x: 592, startPoint y: 216, endPoint x: 331, endPoint y: 216, distance: 261.0
click at [331, 216] on div "*****" at bounding box center [901, 221] width 1198 height 67
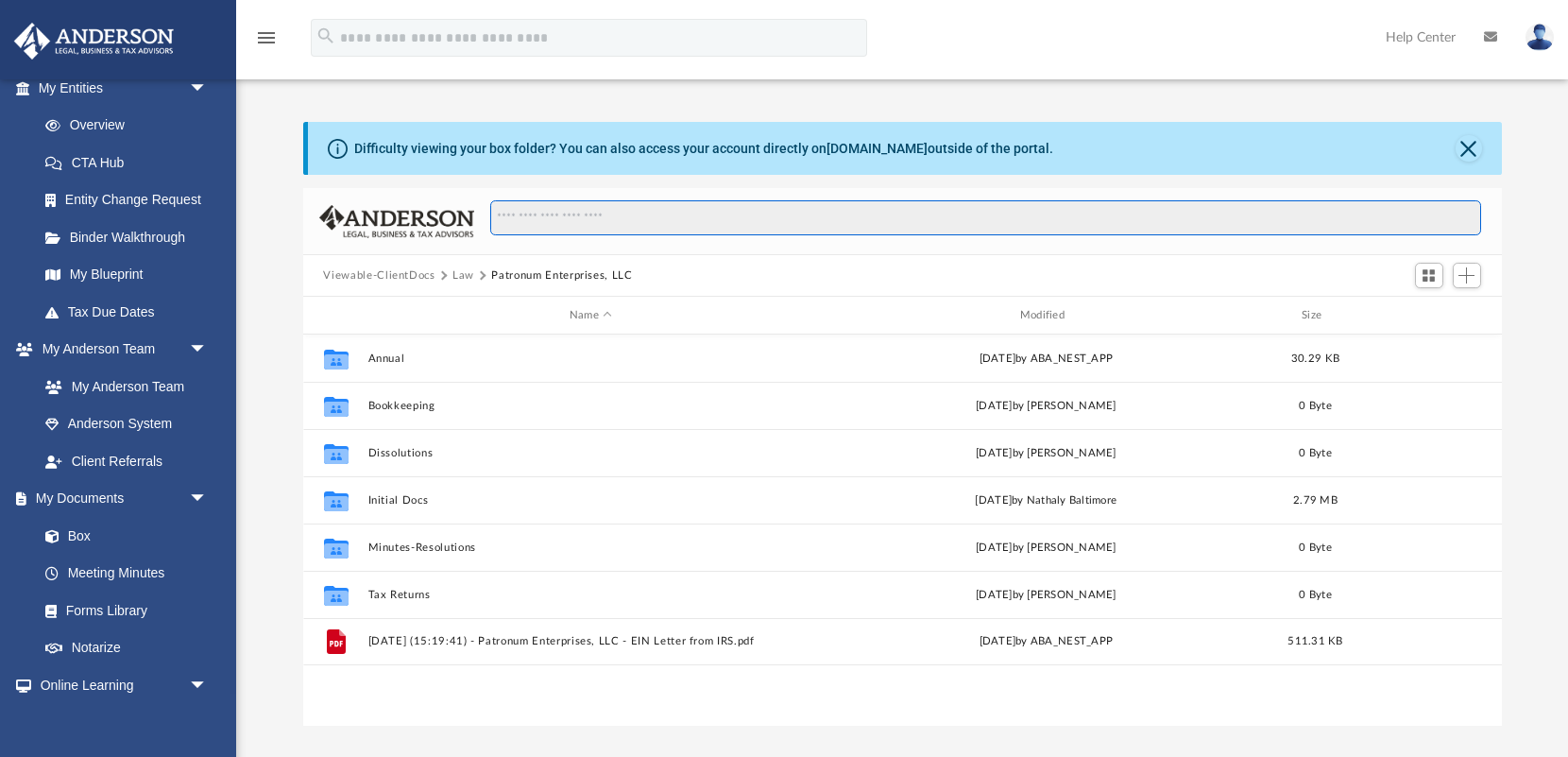
click at [652, 210] on input "Search files and folders" at bounding box center [985, 218] width 989 height 35
click at [398, 269] on button "Viewable-ClientDocs" at bounding box center [378, 276] width 111 height 17
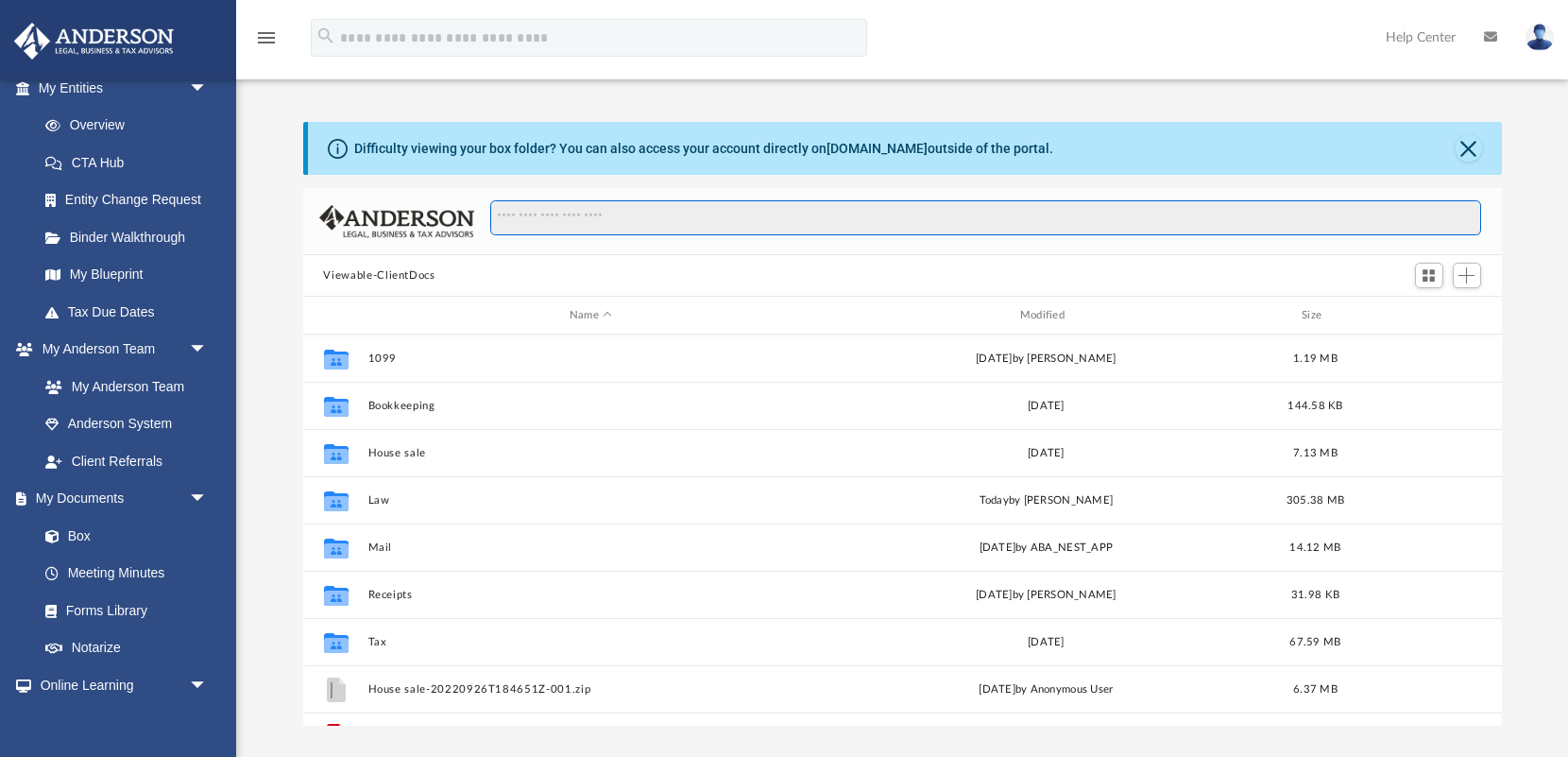
click at [576, 200] on input "Search files and folders" at bounding box center [985, 218] width 989 height 35
type input "*****"
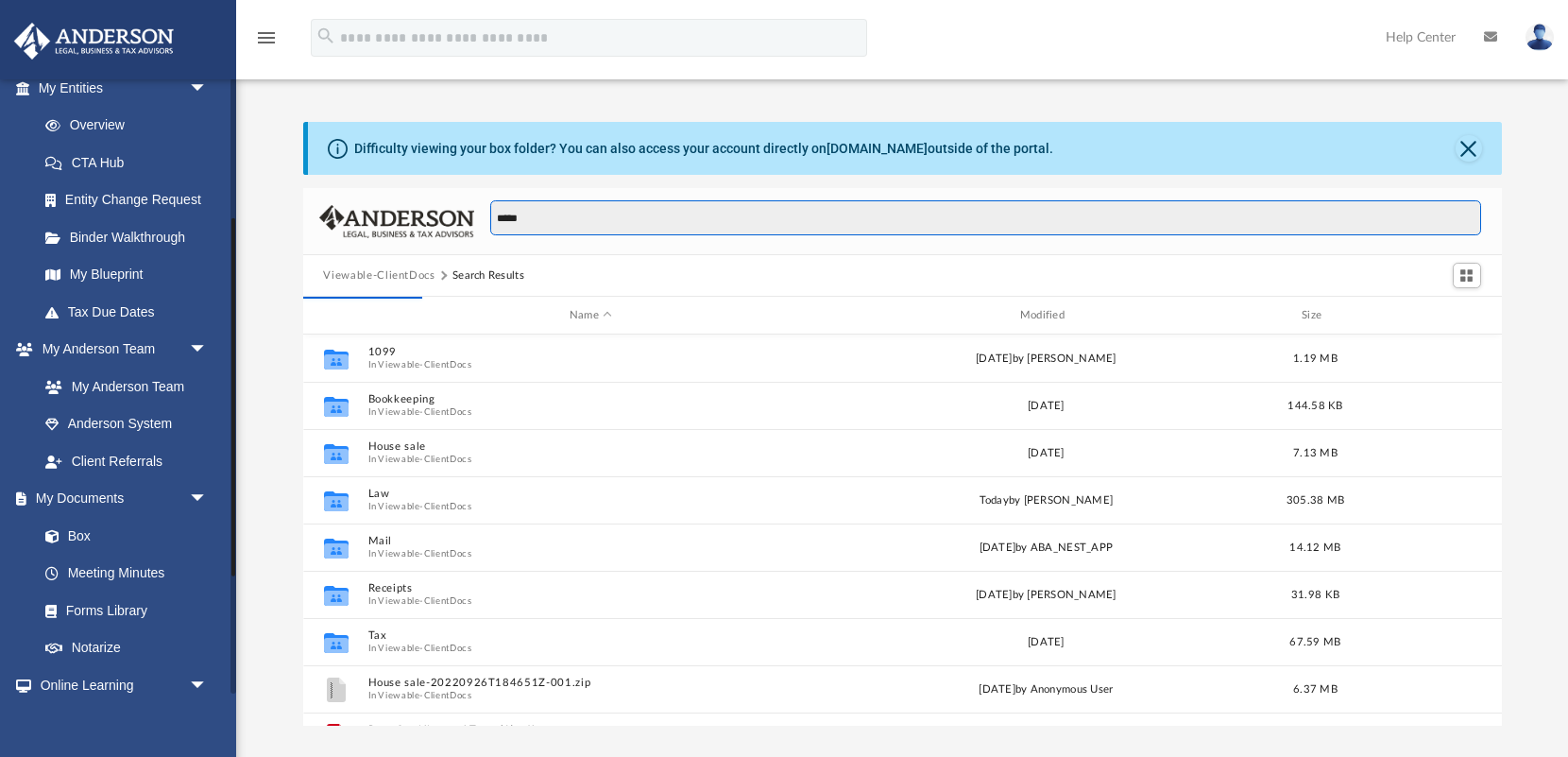
scroll to position [1, 1]
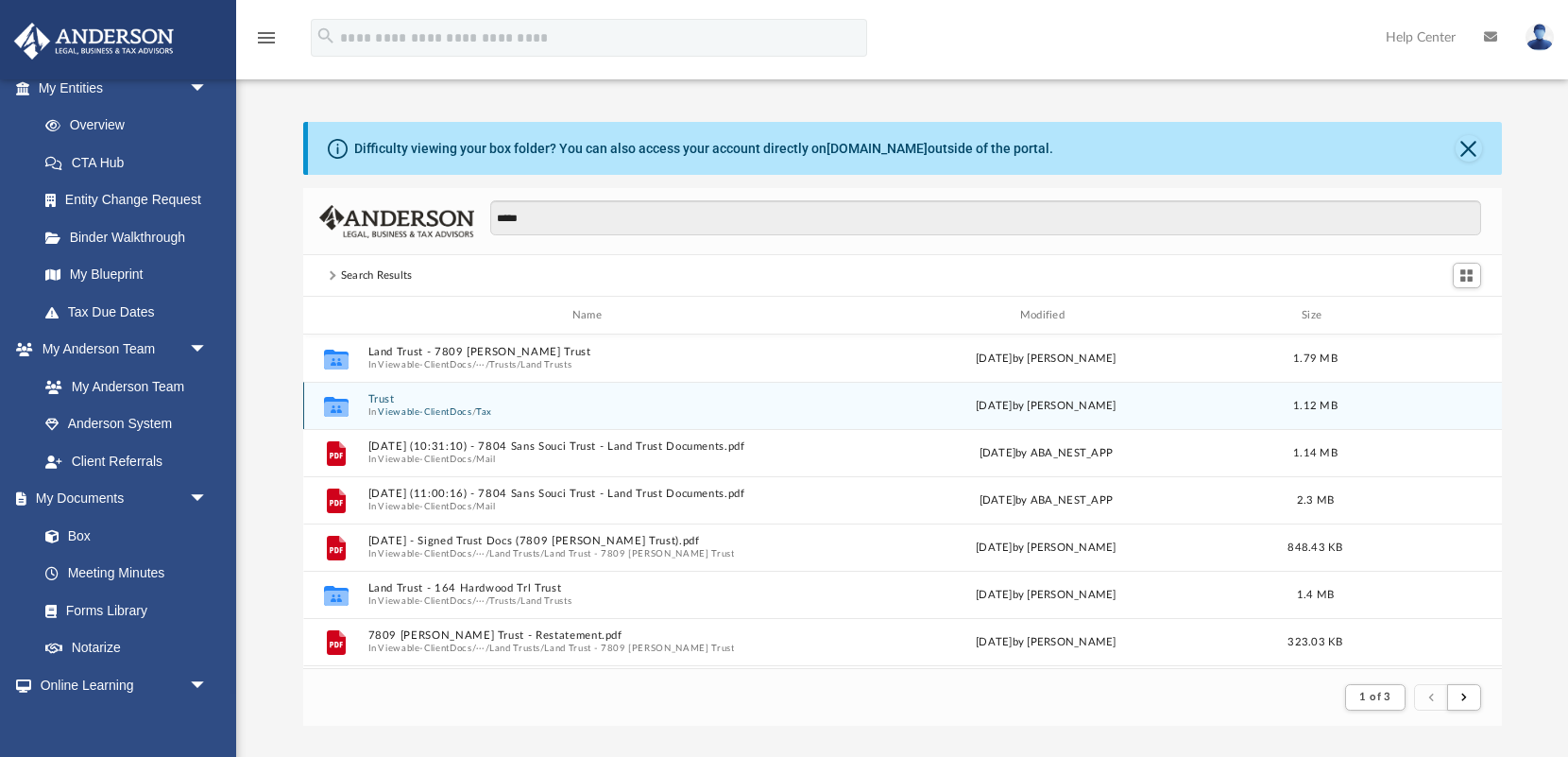
click at [427, 413] on button "Viewable-ClientDocs" at bounding box center [424, 411] width 94 height 12
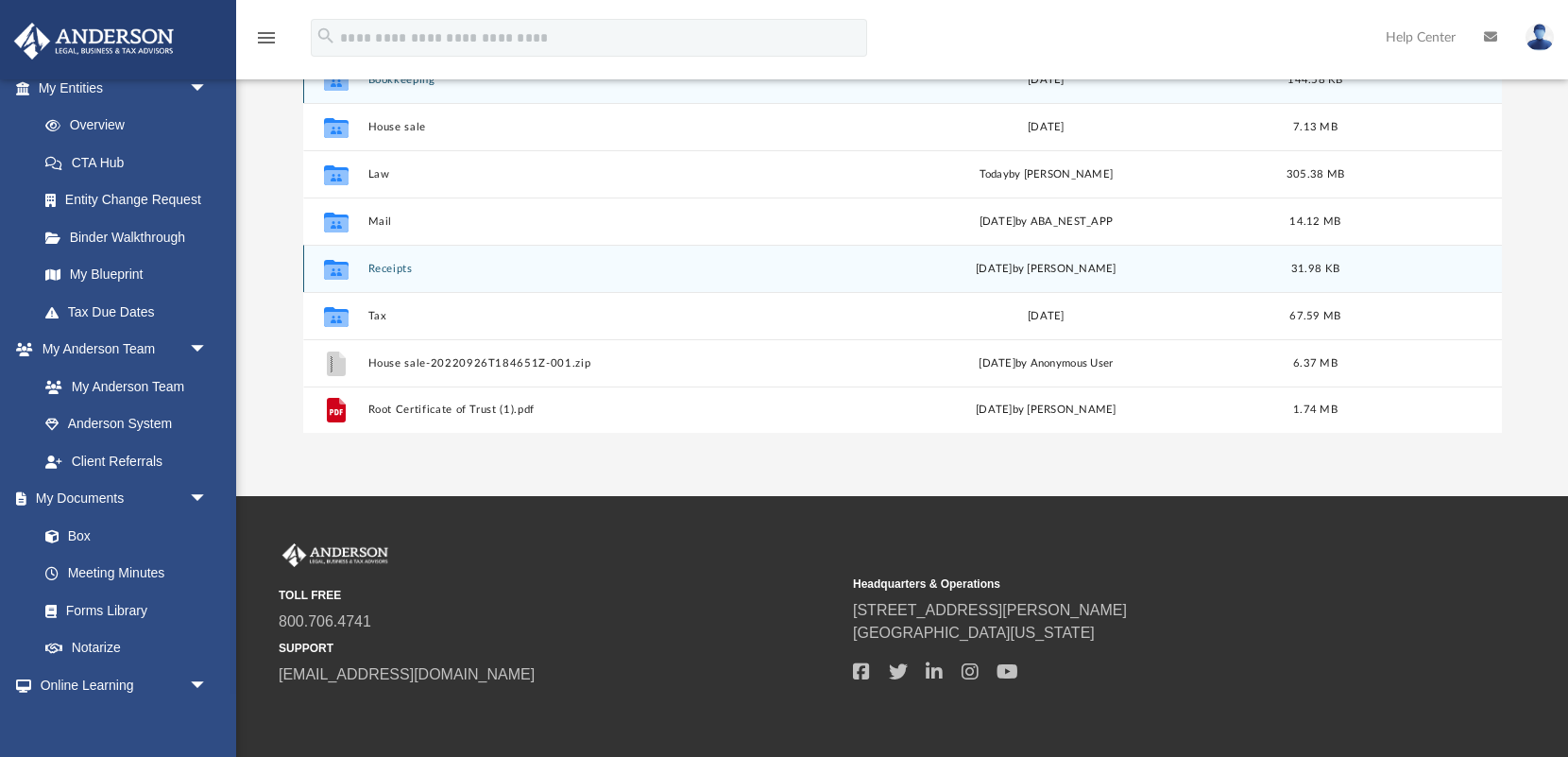
scroll to position [0, 0]
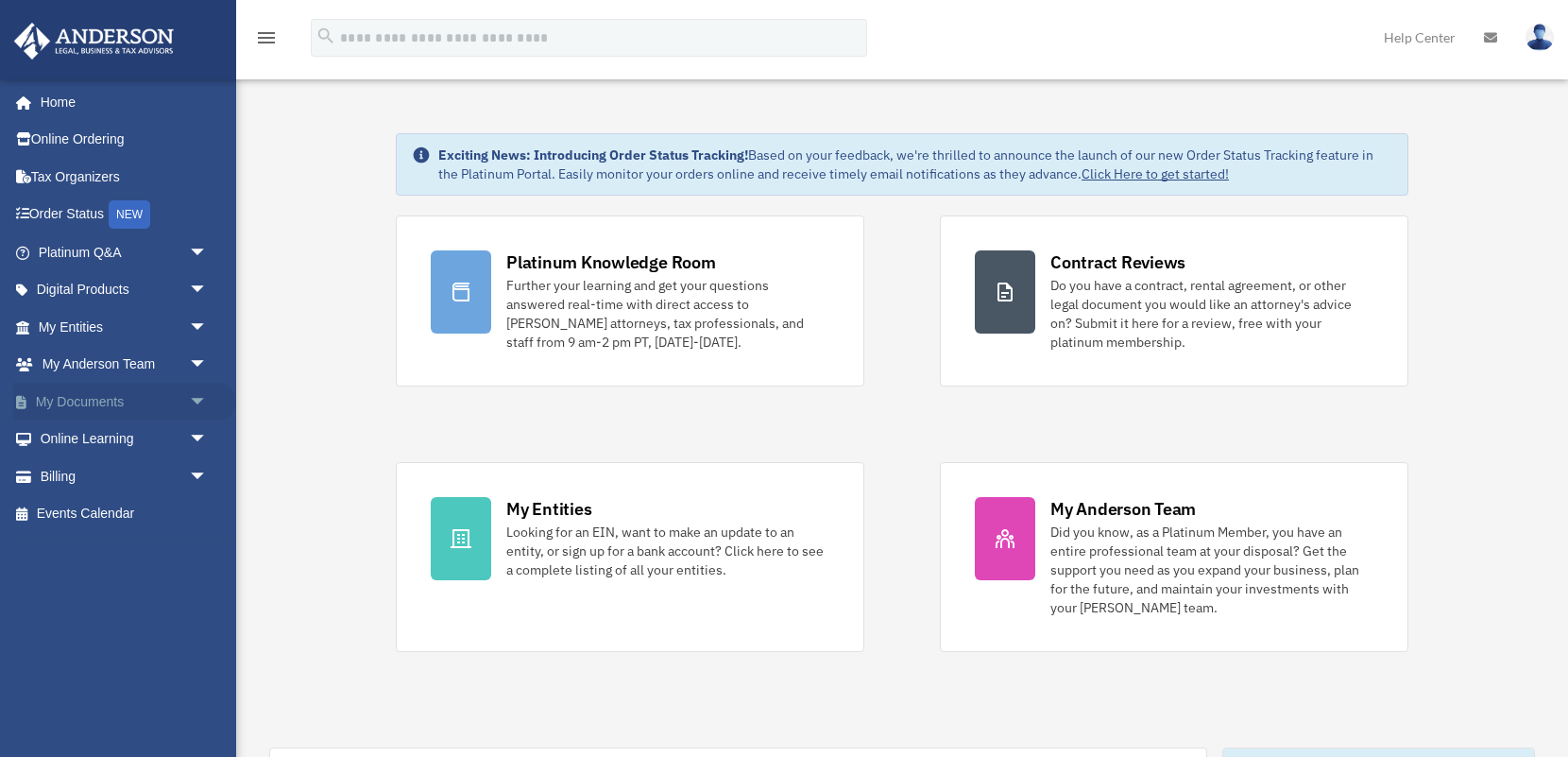
click at [189, 390] on span "arrow_drop_down" at bounding box center [207, 401] width 37 height 38
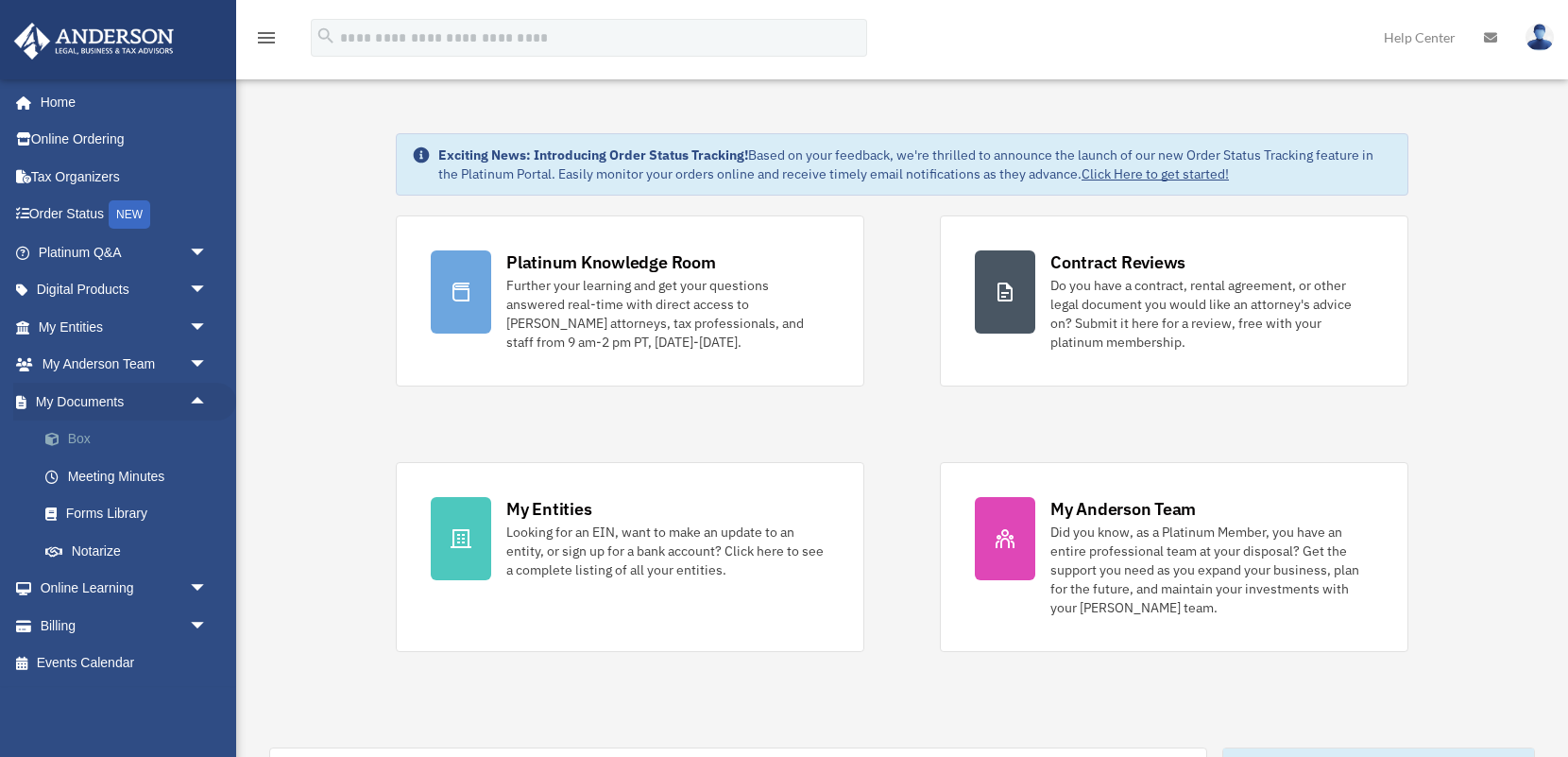
click at [79, 432] on link "Box" at bounding box center [131, 439] width 210 height 37
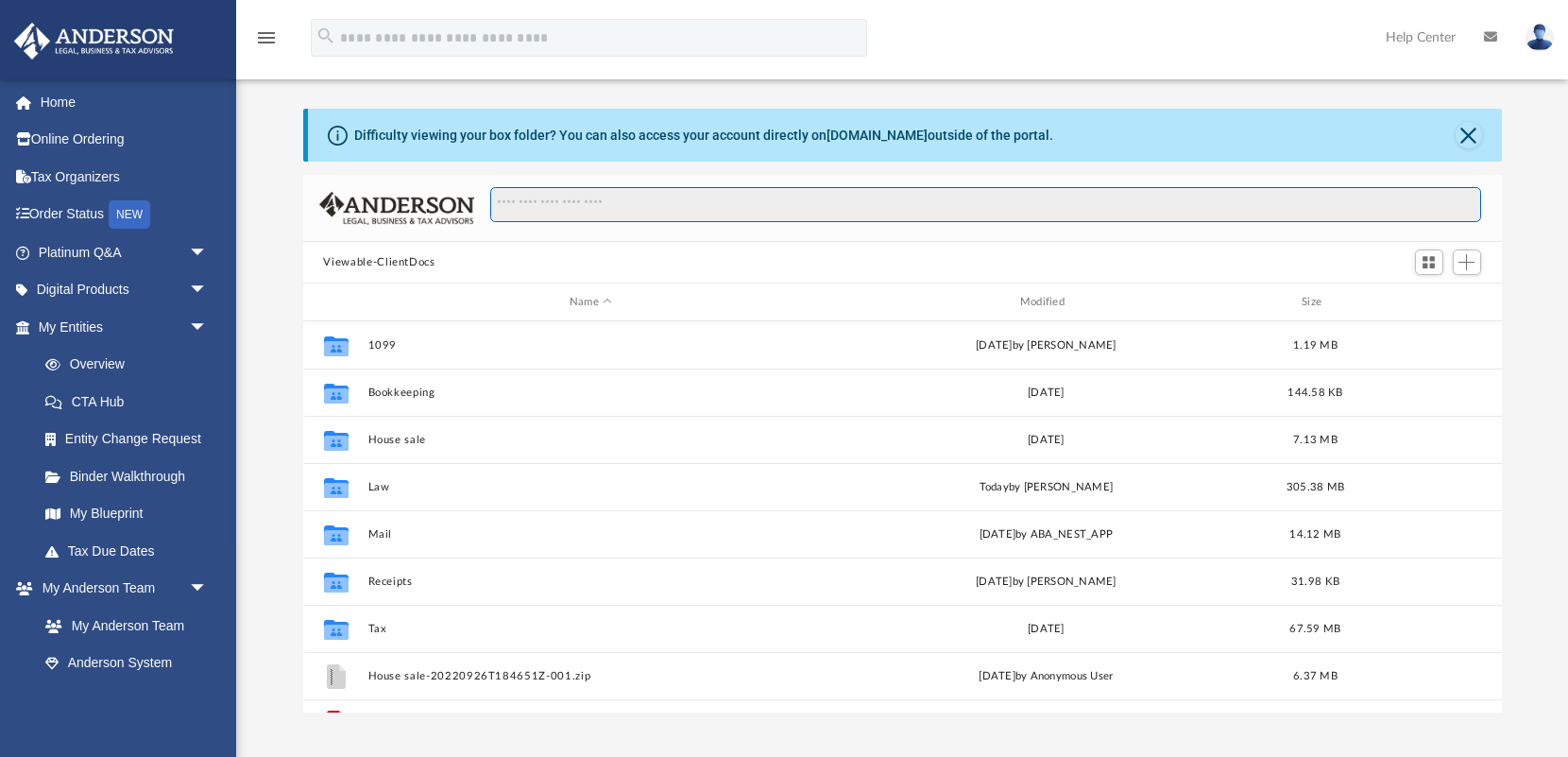
click at [544, 210] on input "Search files and folders" at bounding box center [985, 204] width 989 height 35
type input "*****"
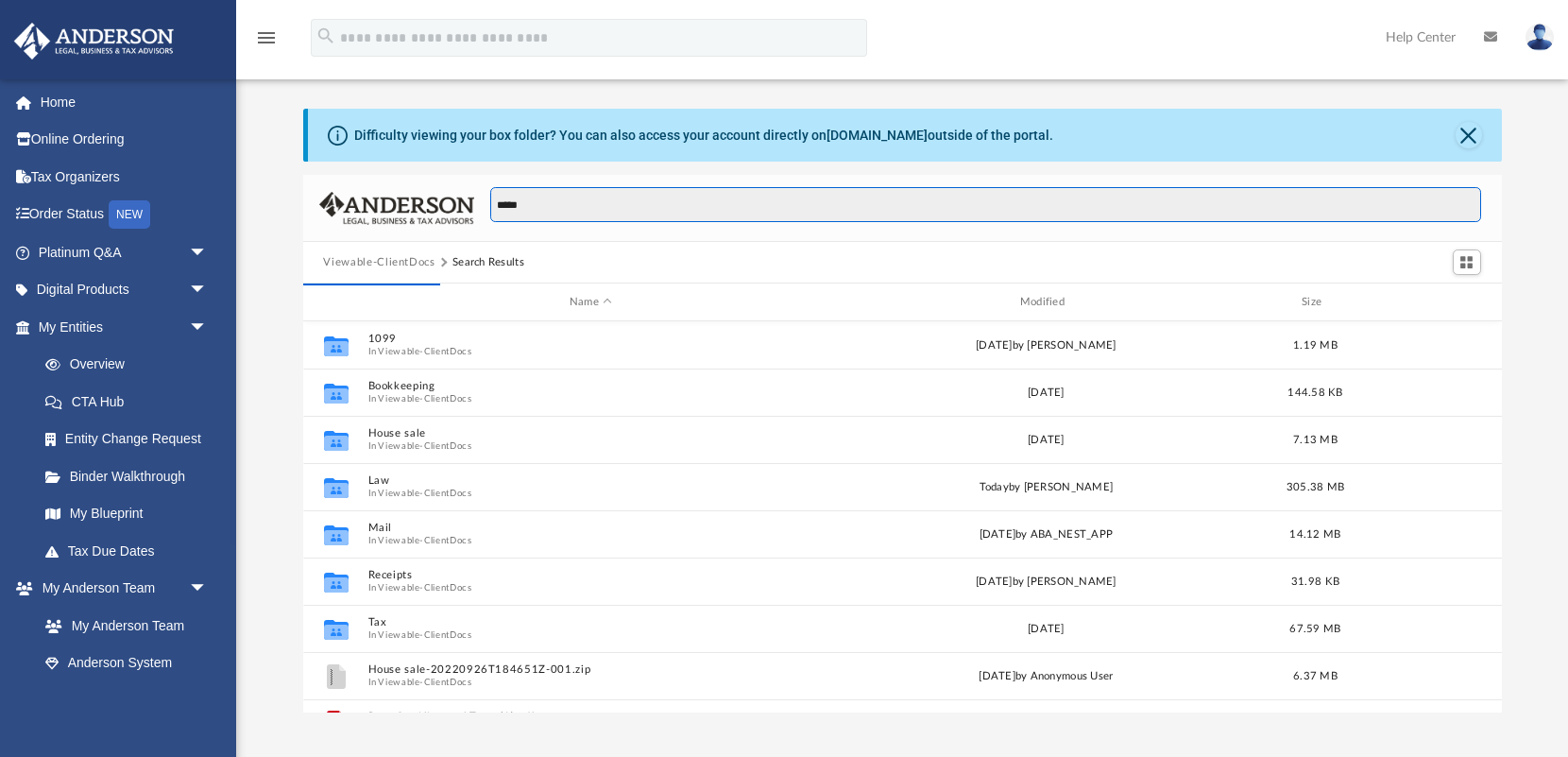
scroll to position [1, 1]
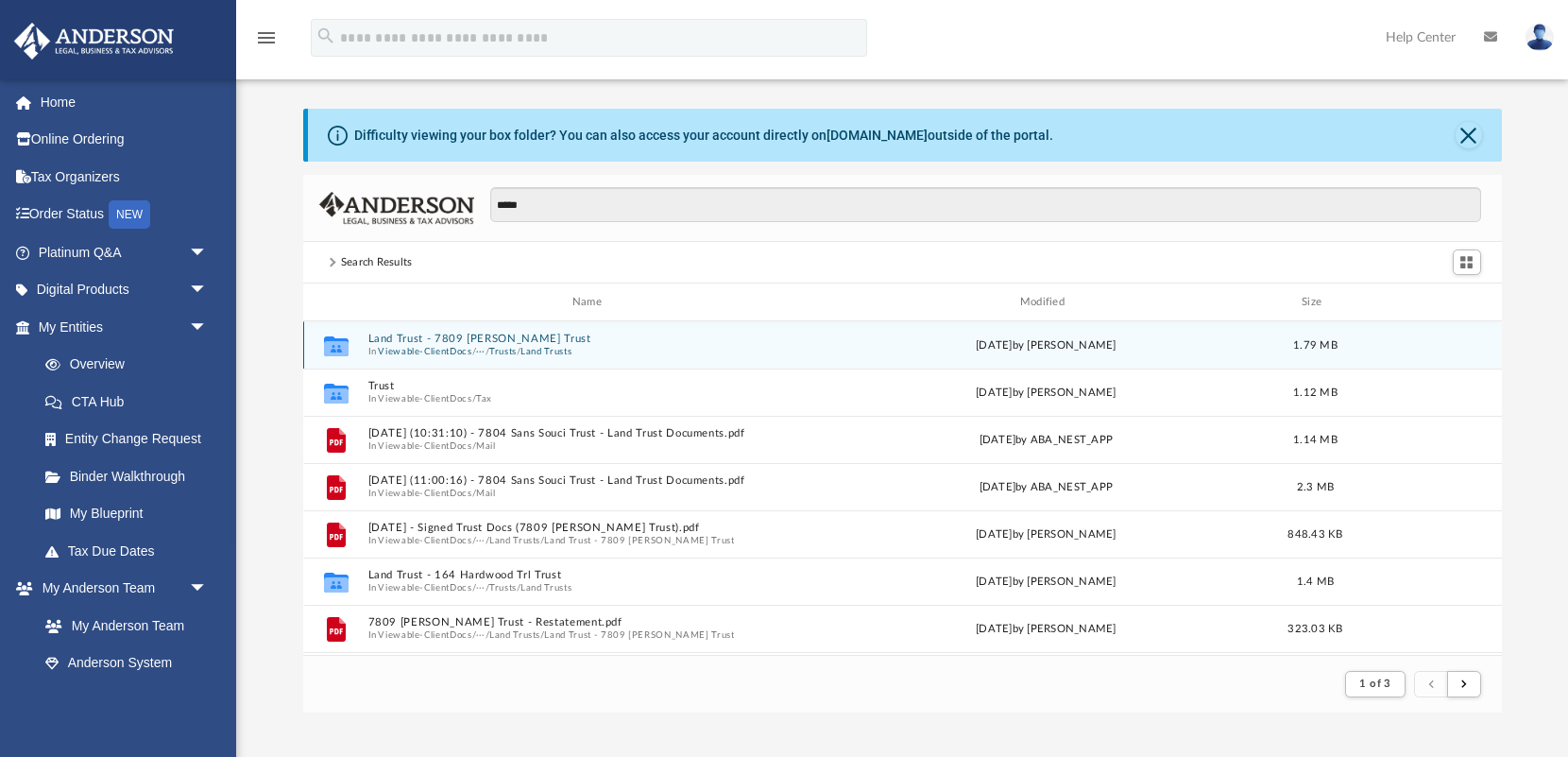
click at [510, 334] on button "Land Trust - 7809 [PERSON_NAME] Trust" at bounding box center [590, 338] width 446 height 12
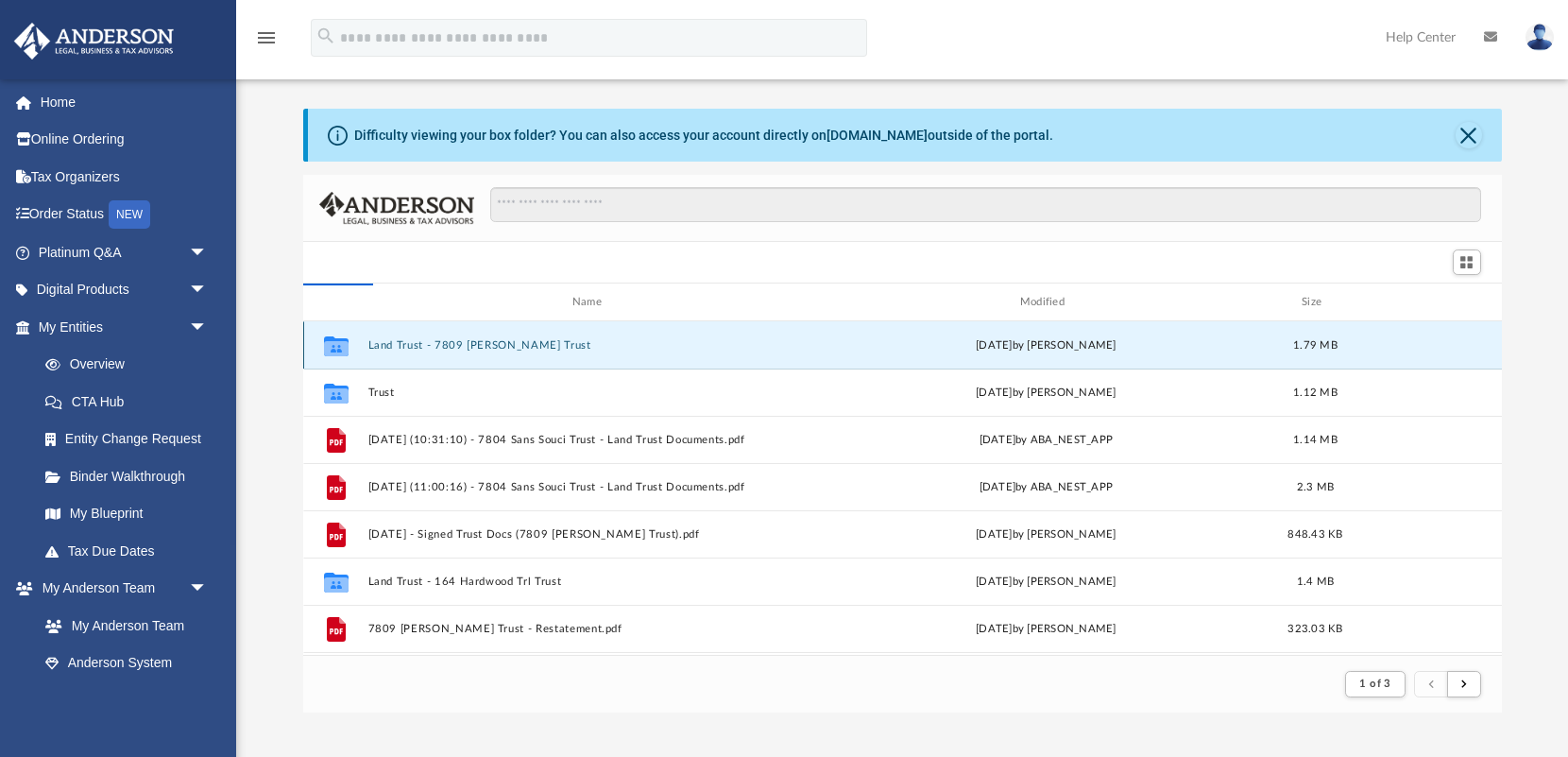
scroll to position [429, 1198]
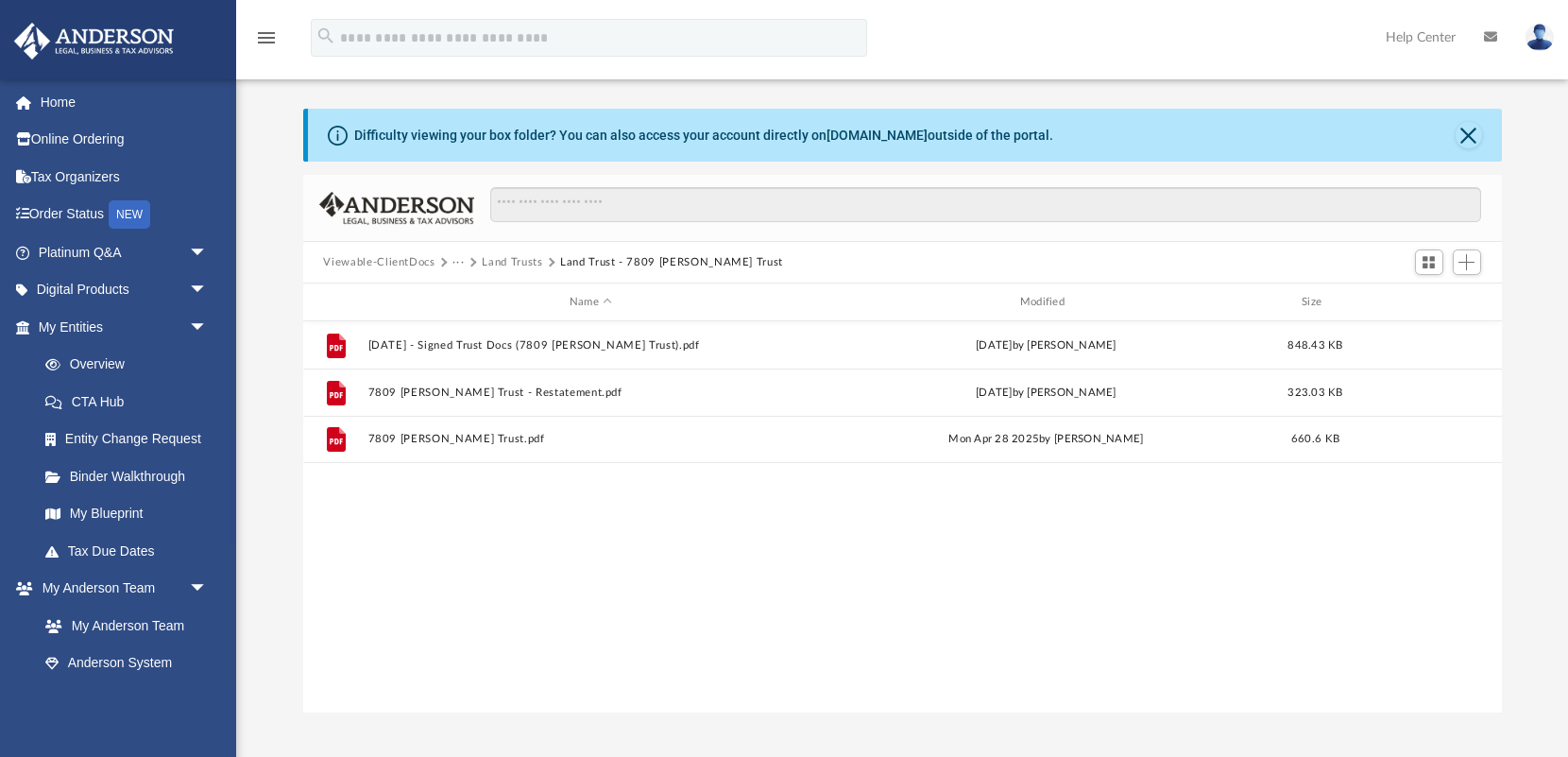
click at [516, 262] on button "Land Trusts" at bounding box center [511, 263] width 60 height 17
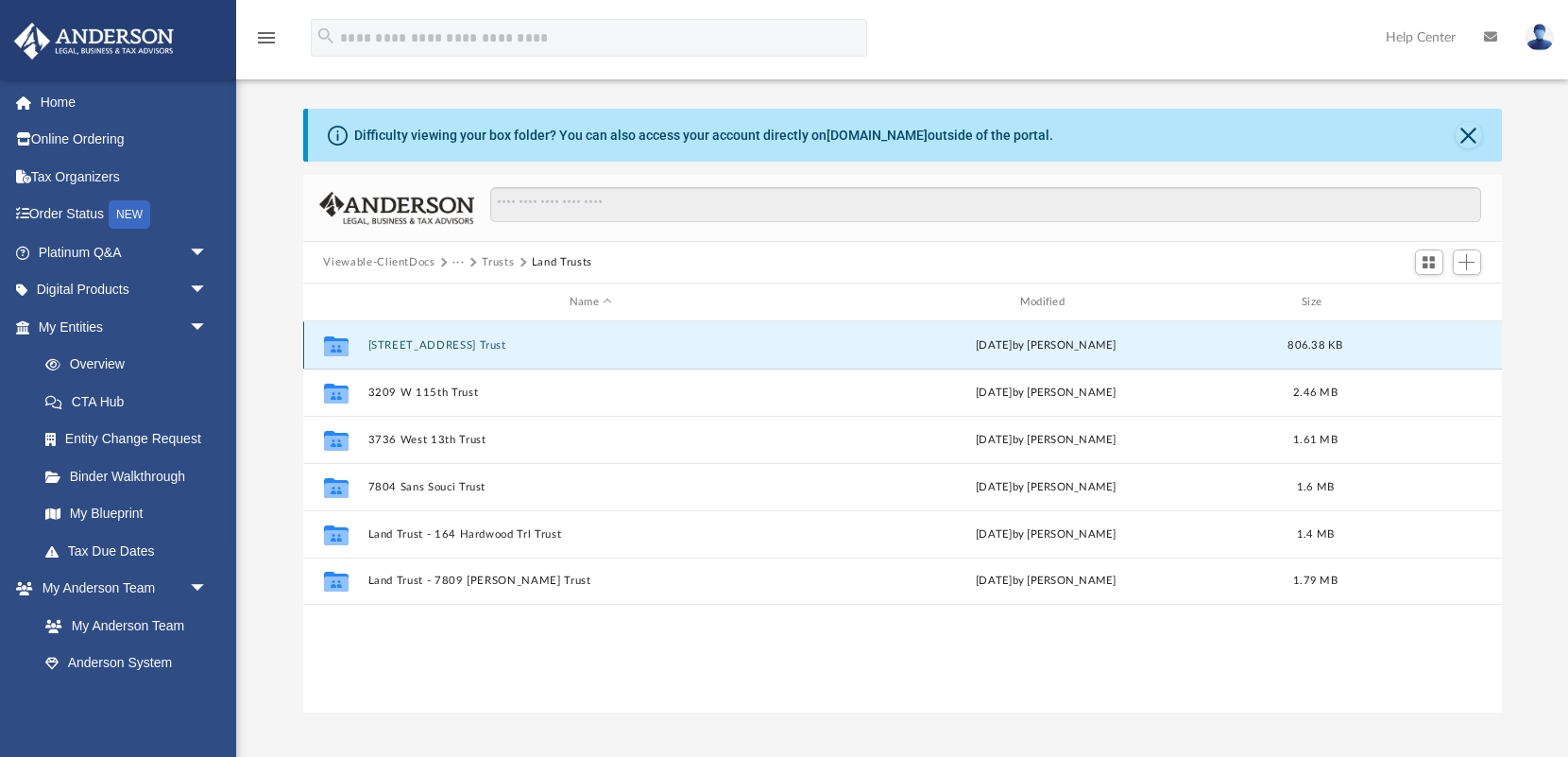
click at [420, 342] on button "2427 Kuhio Ave Trust" at bounding box center [590, 345] width 446 height 12
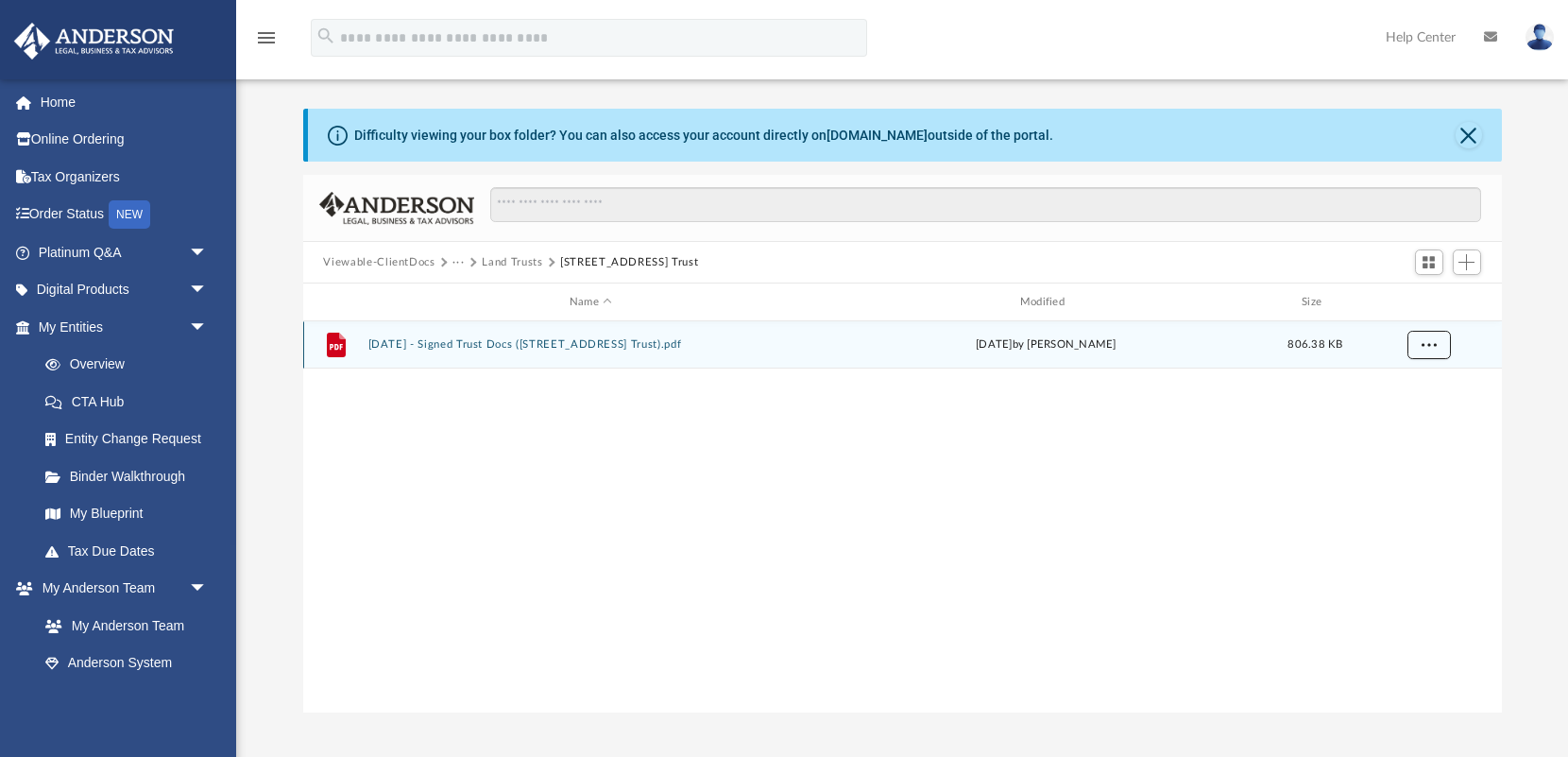
click at [1425, 347] on span "More options" at bounding box center [1428, 344] width 15 height 11
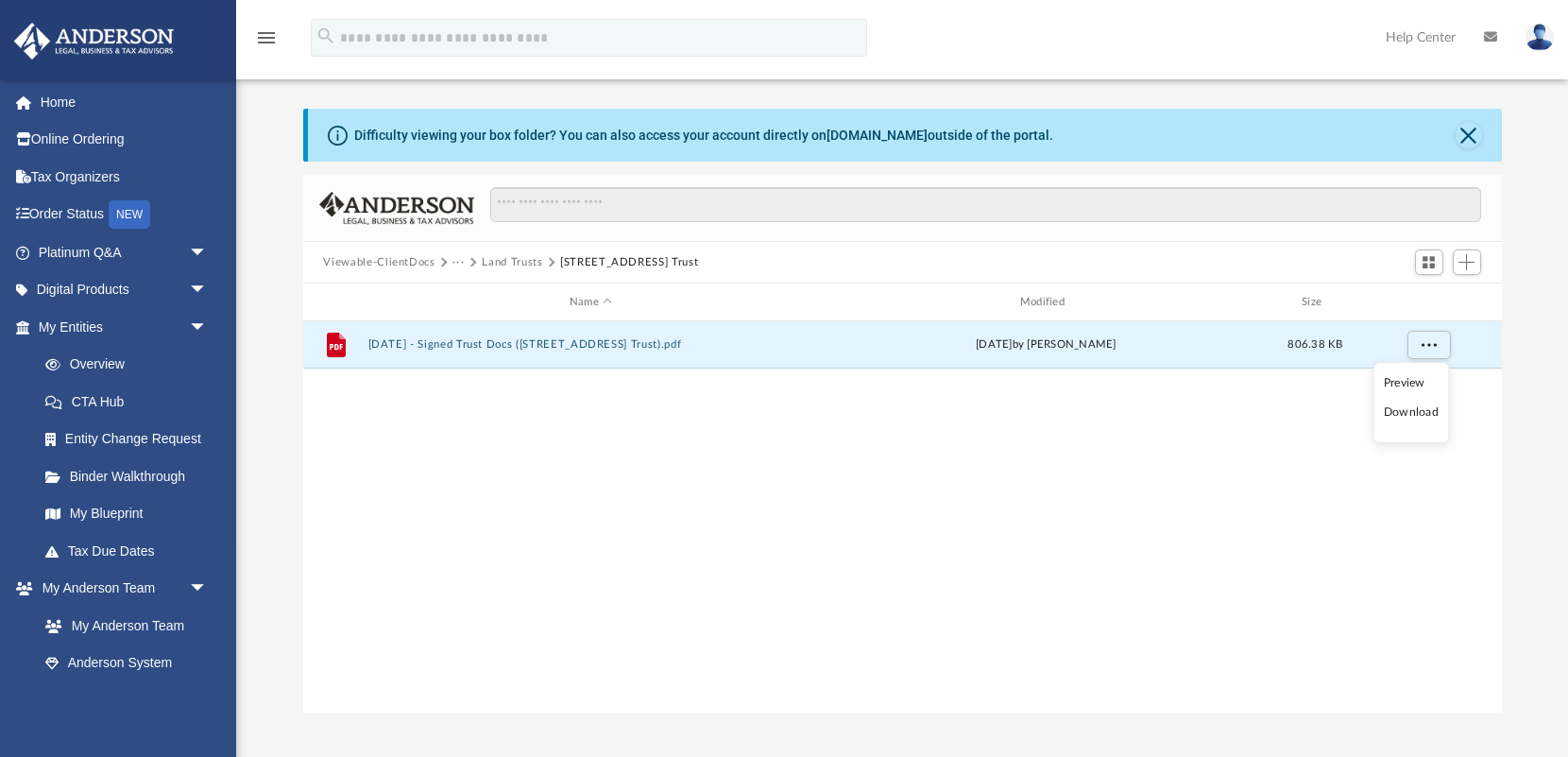
click at [1402, 412] on li "Download" at bounding box center [1410, 412] width 55 height 20
